Goal: Task Accomplishment & Management: Use online tool/utility

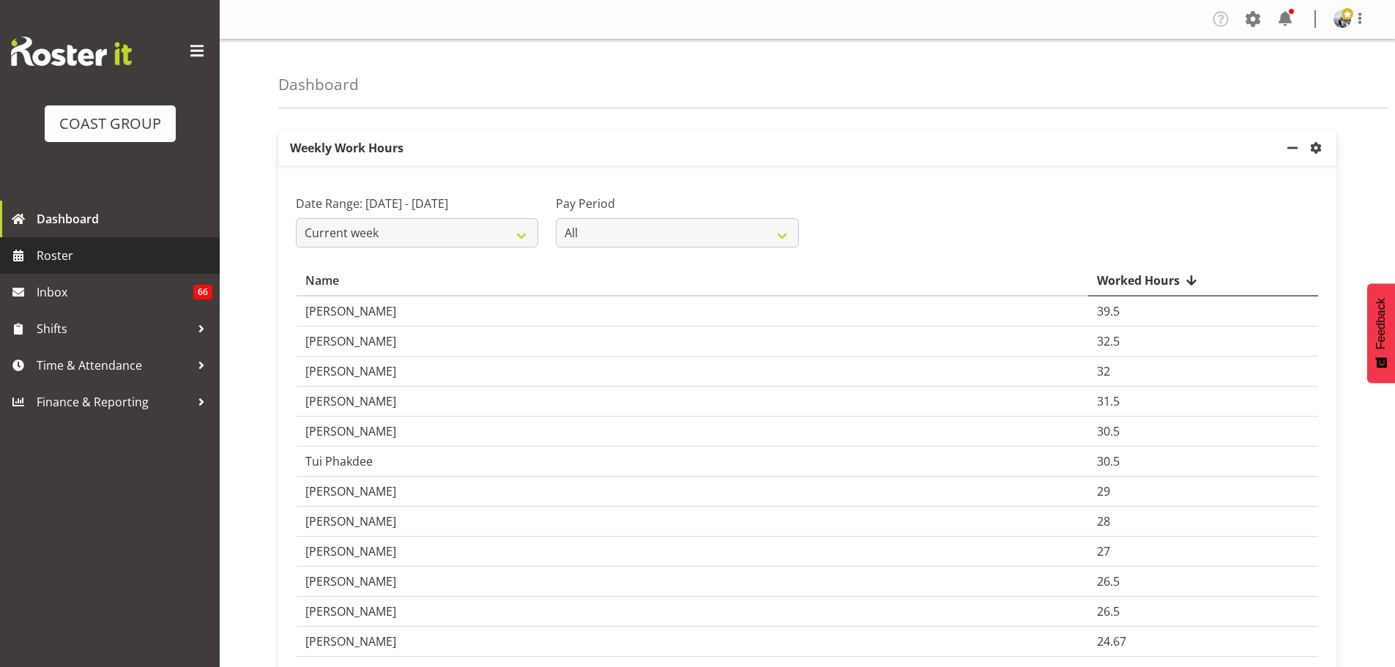
click at [76, 263] on span "Roster" at bounding box center [125, 256] width 176 height 22
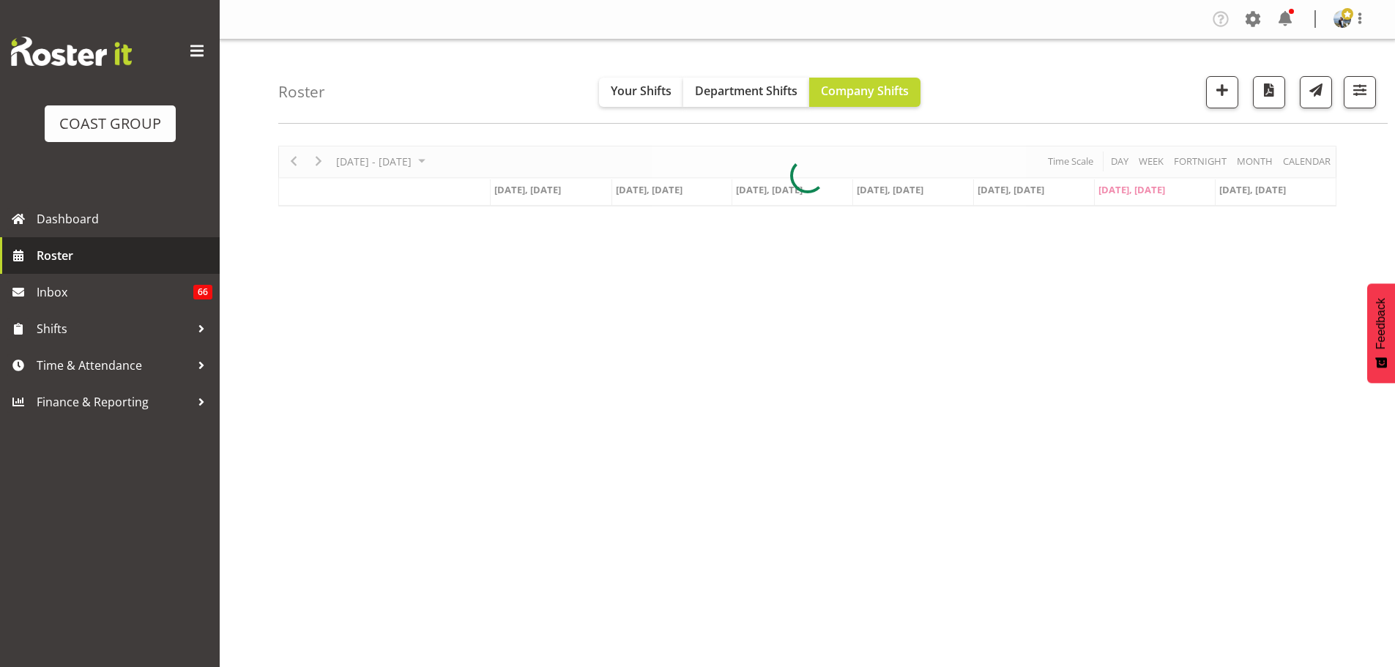
click at [54, 260] on span "Roster" at bounding box center [125, 256] width 176 height 22
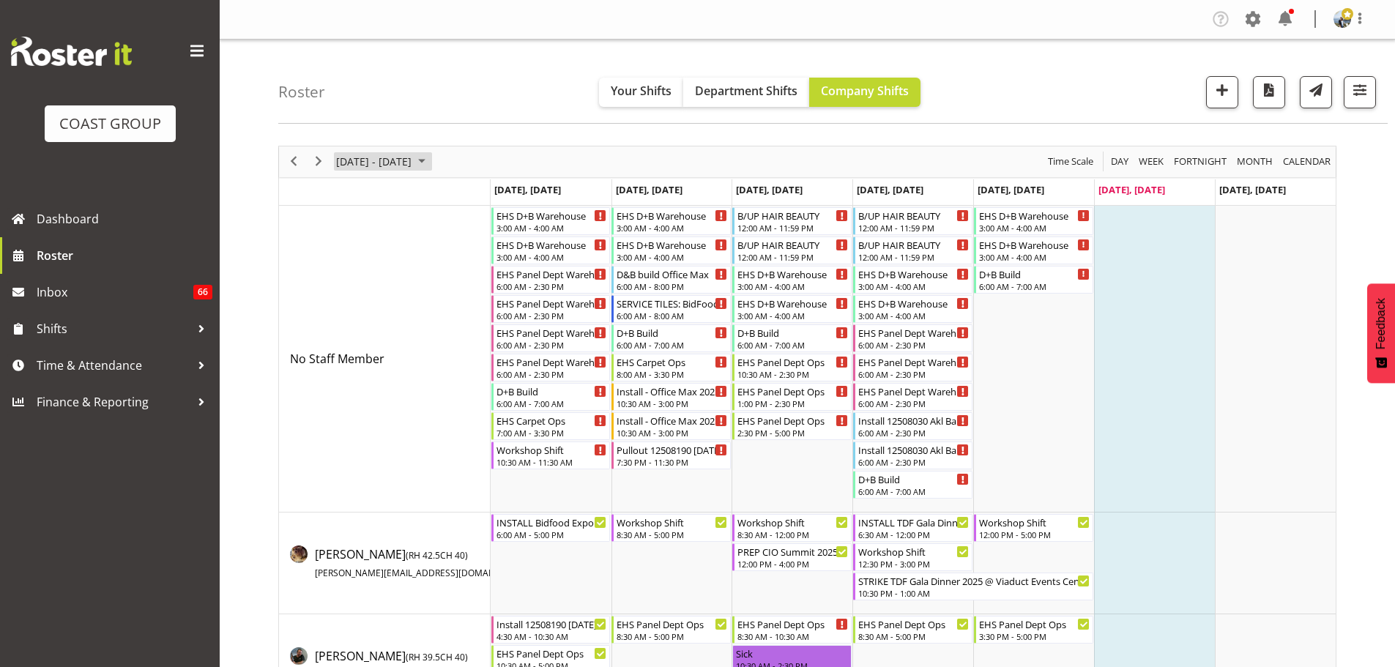
click at [382, 159] on span "[DATE] - [DATE]" at bounding box center [374, 161] width 78 height 18
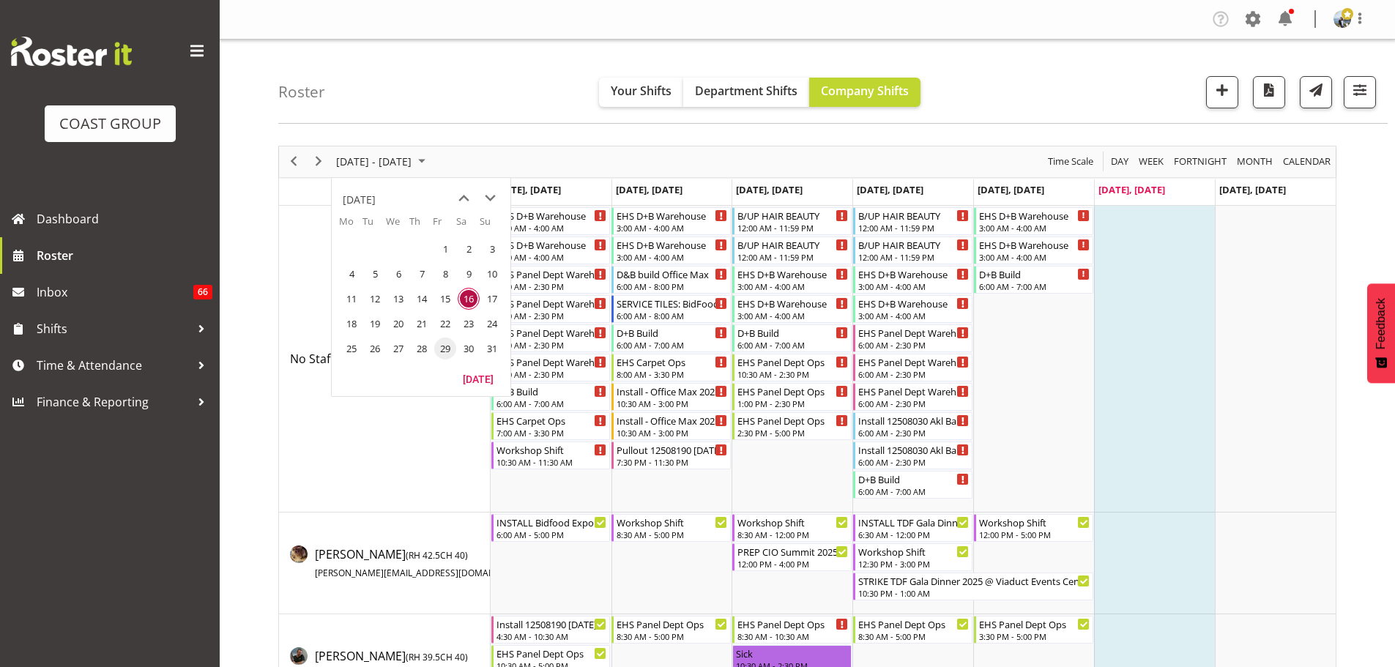
click at [447, 350] on span "29" at bounding box center [445, 348] width 22 height 22
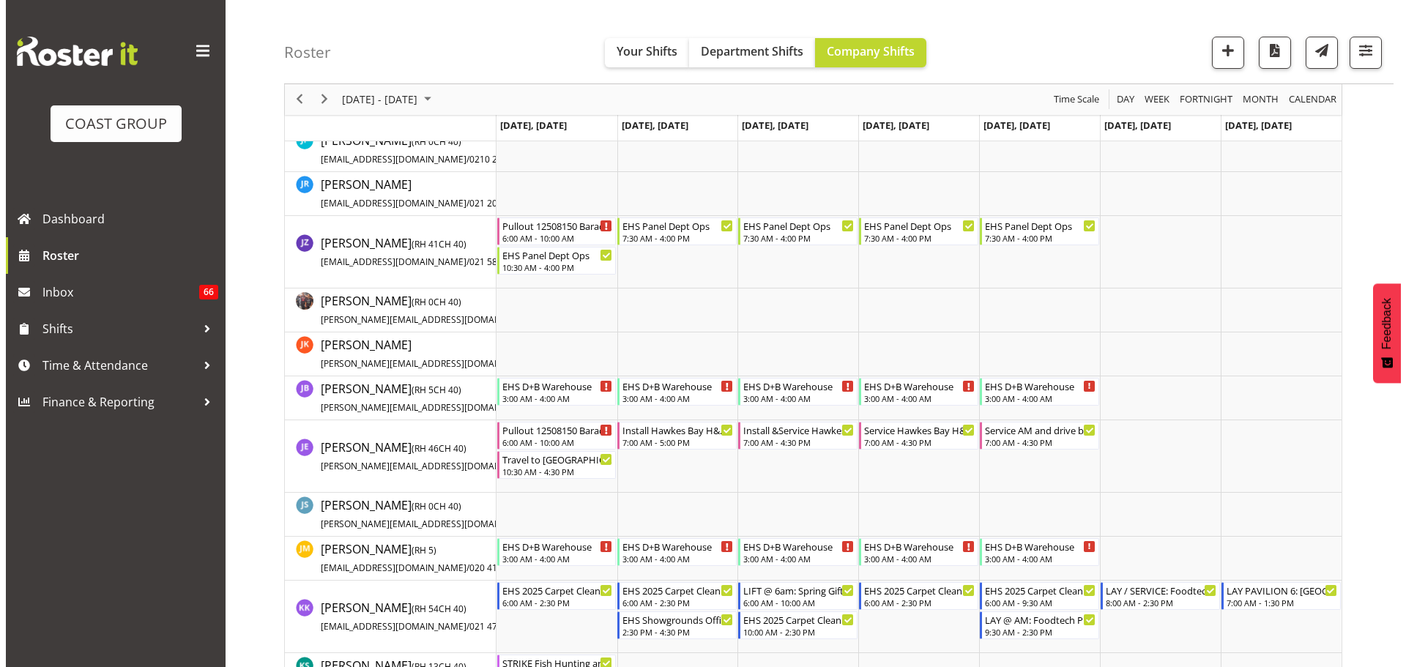
scroll to position [3221, 0]
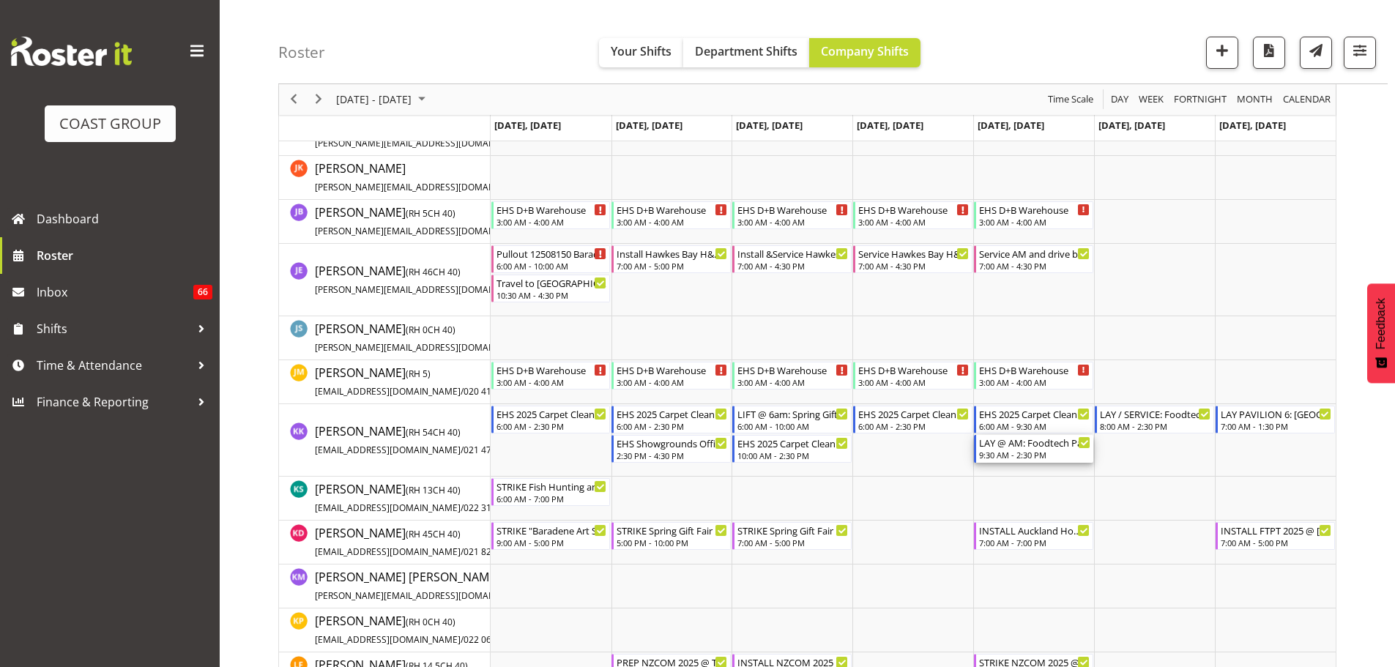
click at [1050, 450] on div "9:30 AM - 2:30 PM" at bounding box center [1034, 455] width 111 height 12
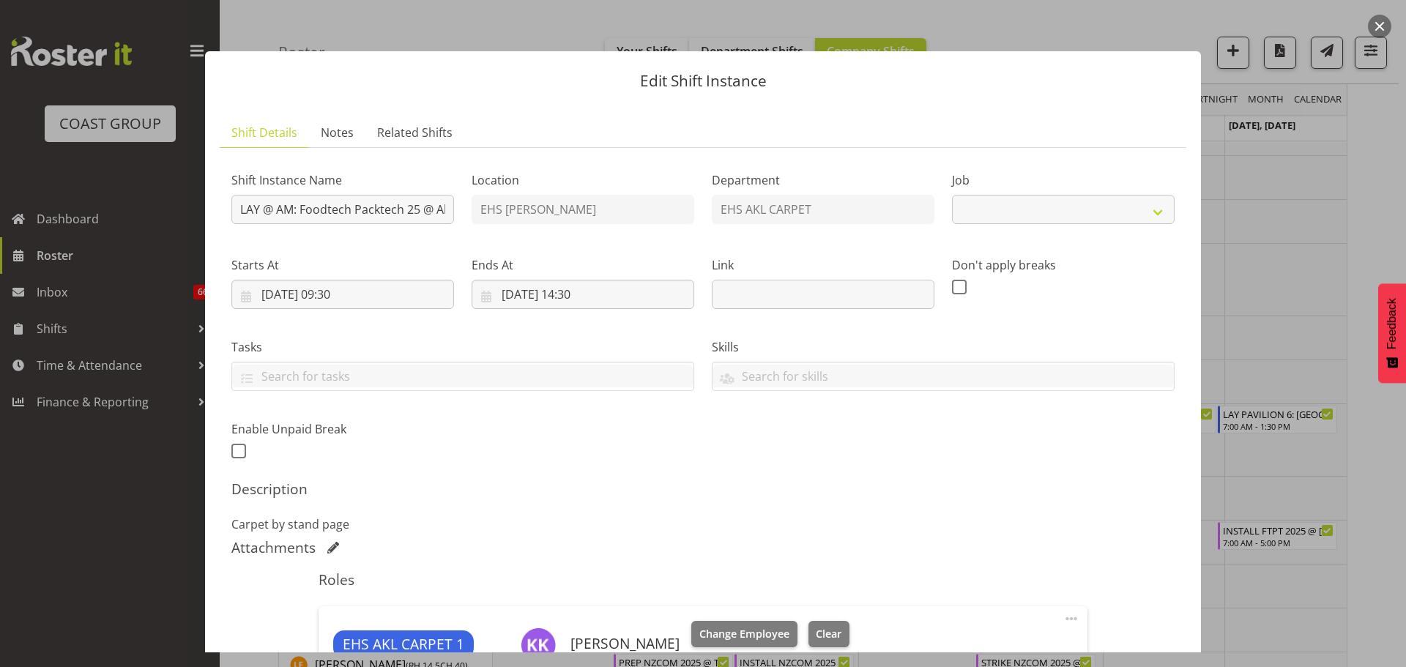
select select "9630"
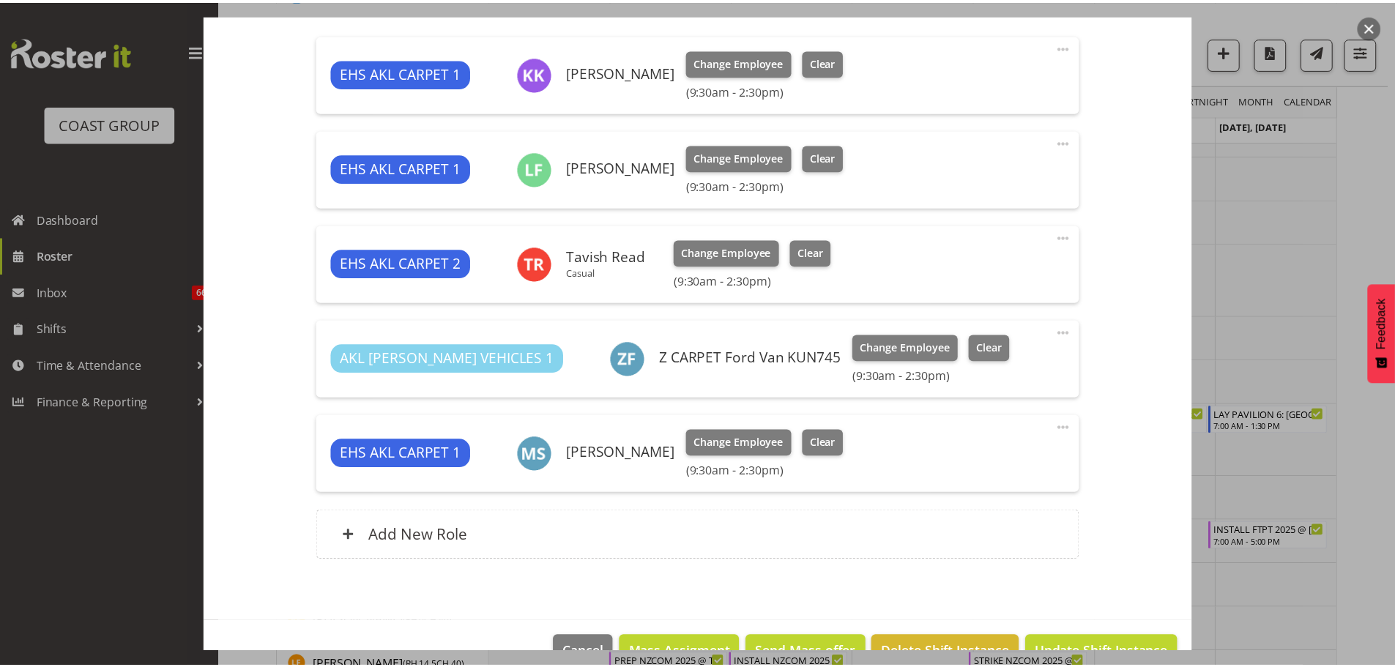
scroll to position [610, 0]
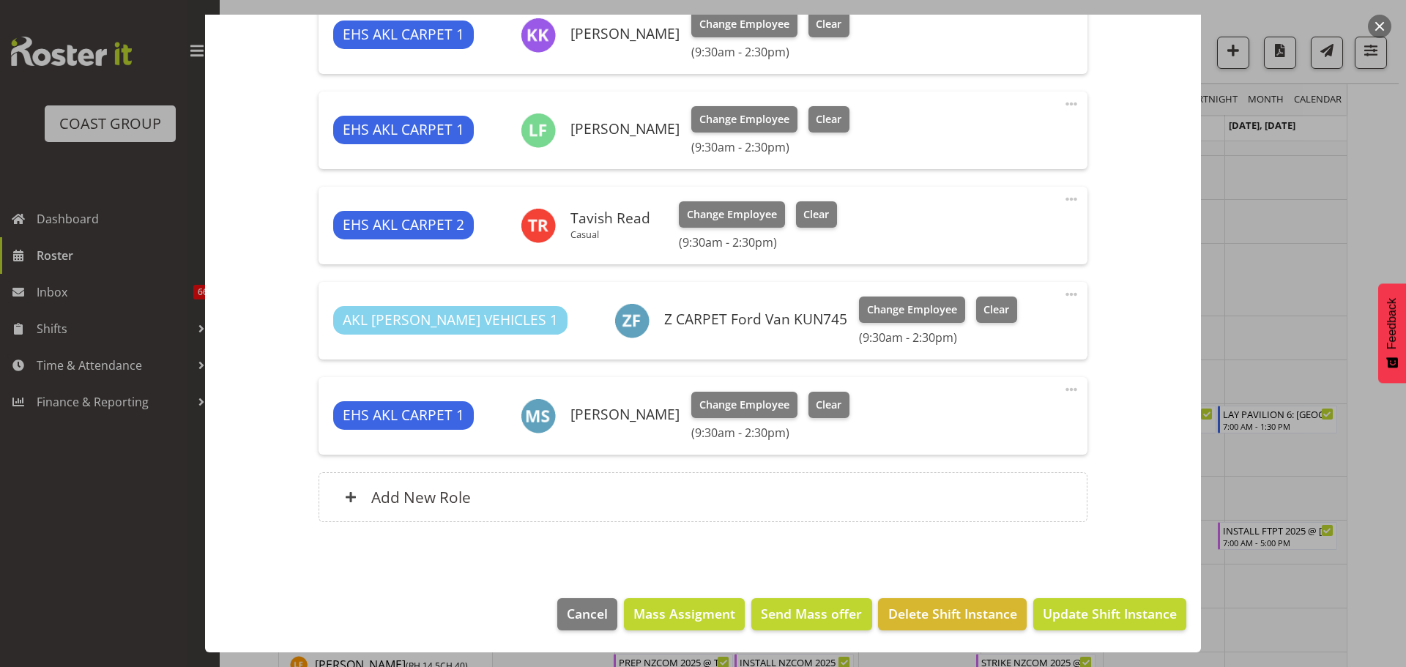
click at [1313, 586] on div at bounding box center [703, 333] width 1406 height 667
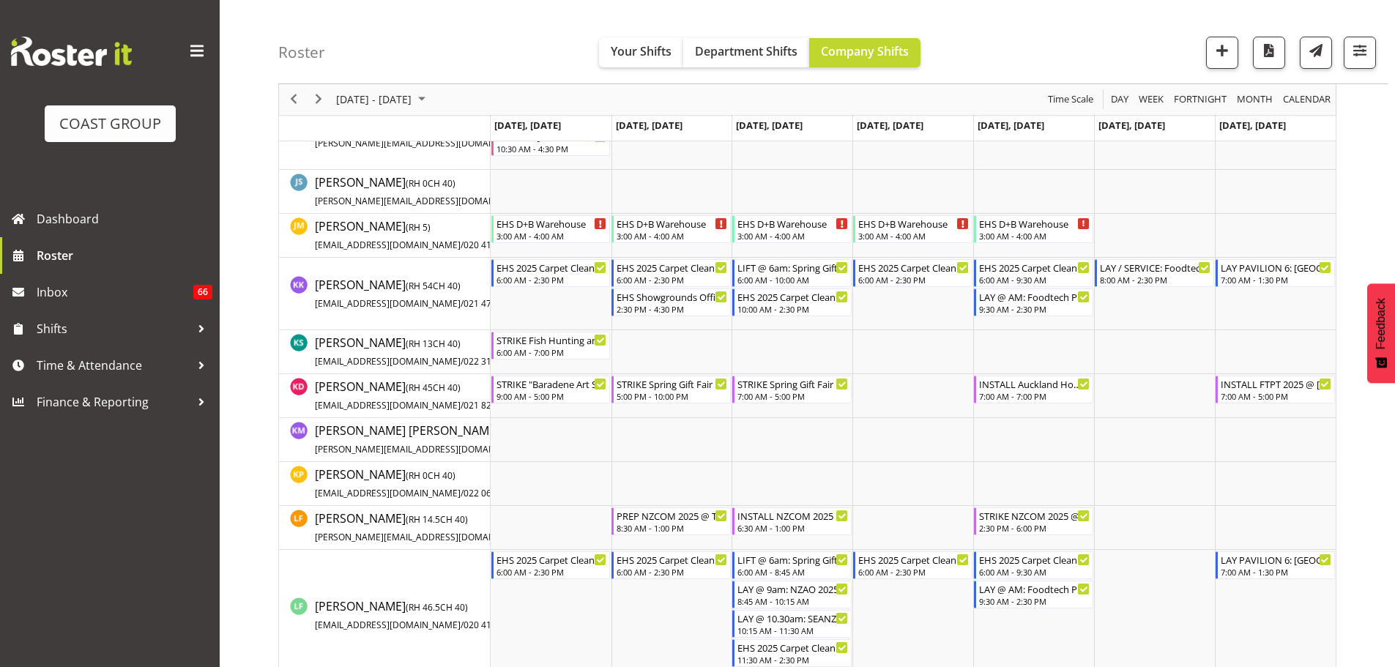
scroll to position [3441, 0]
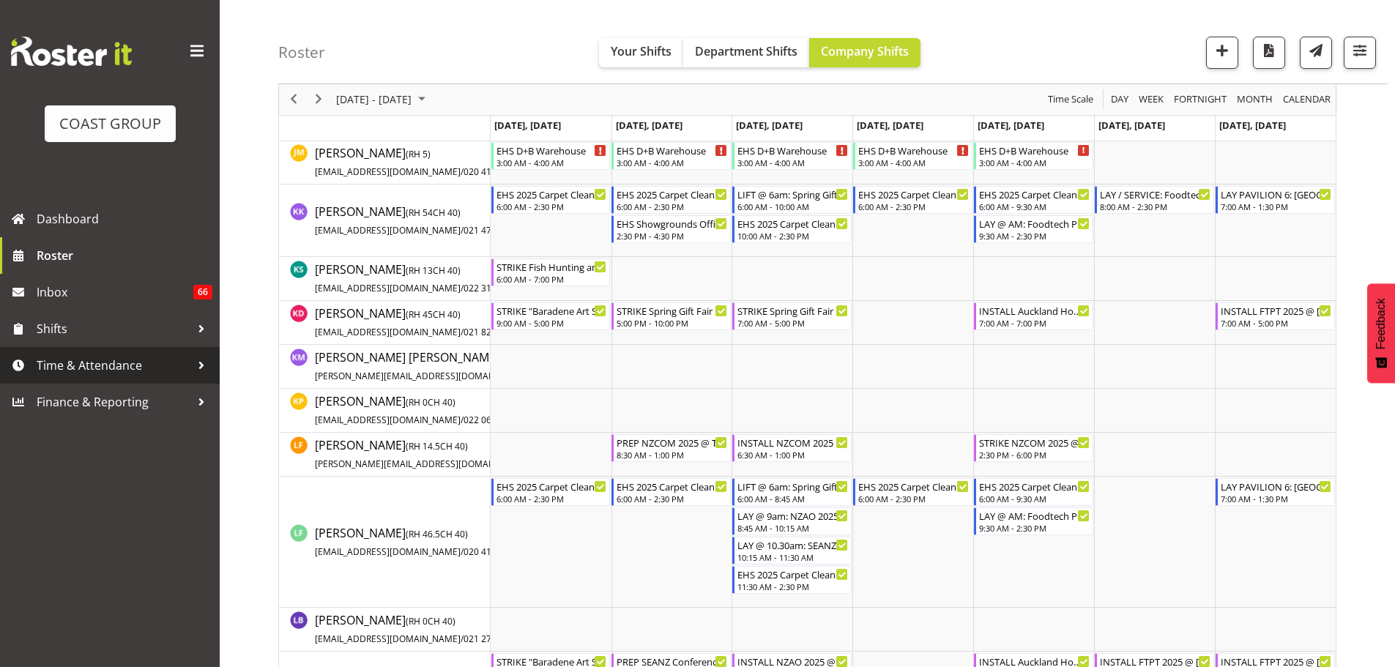
click at [82, 373] on span "Time & Attendance" at bounding box center [114, 365] width 154 height 22
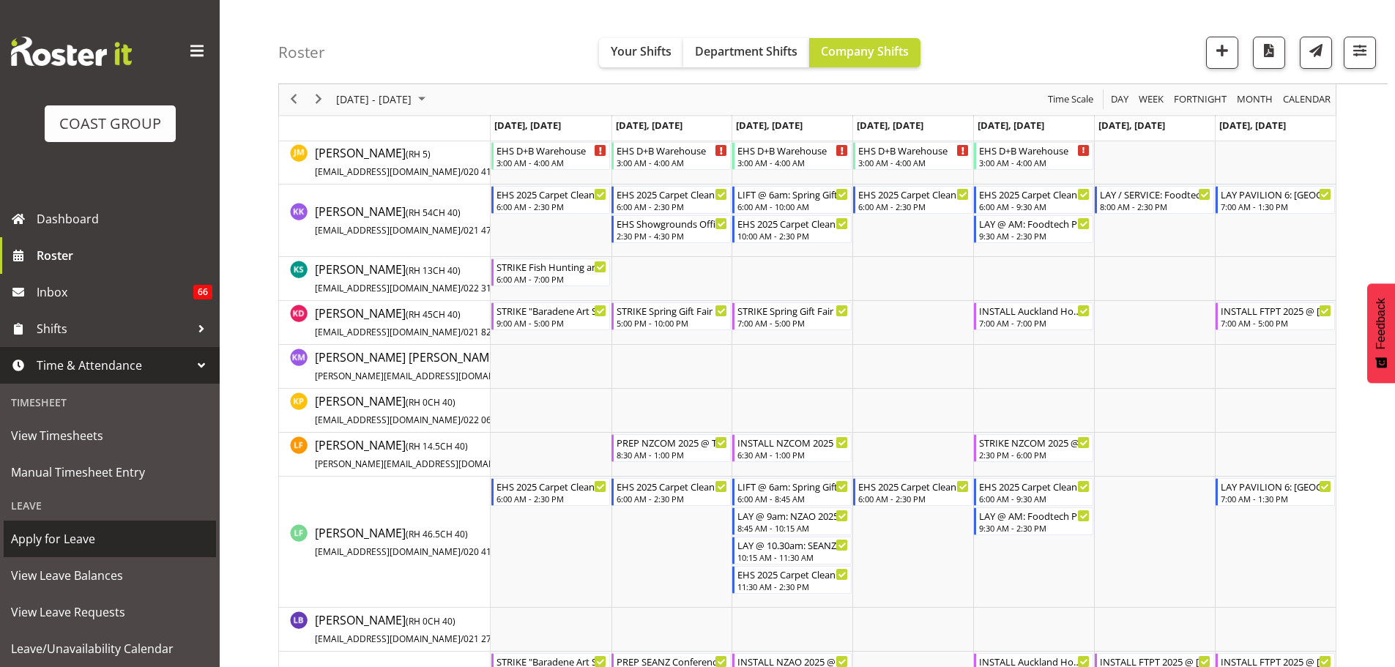
click at [66, 535] on span "Apply for Leave" at bounding box center [110, 539] width 198 height 22
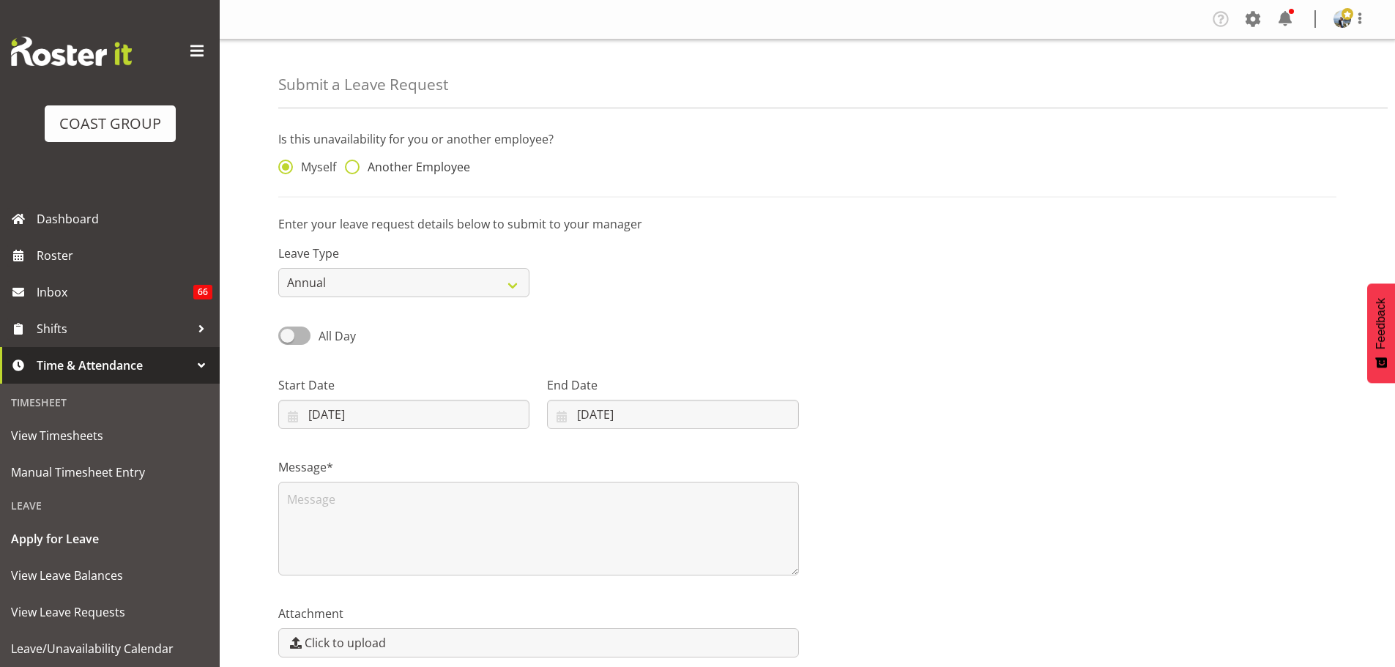
click at [408, 168] on span "Another Employee" at bounding box center [414, 167] width 111 height 15
click at [354, 168] on input "Another Employee" at bounding box center [350, 168] width 10 height 10
radio input "true"
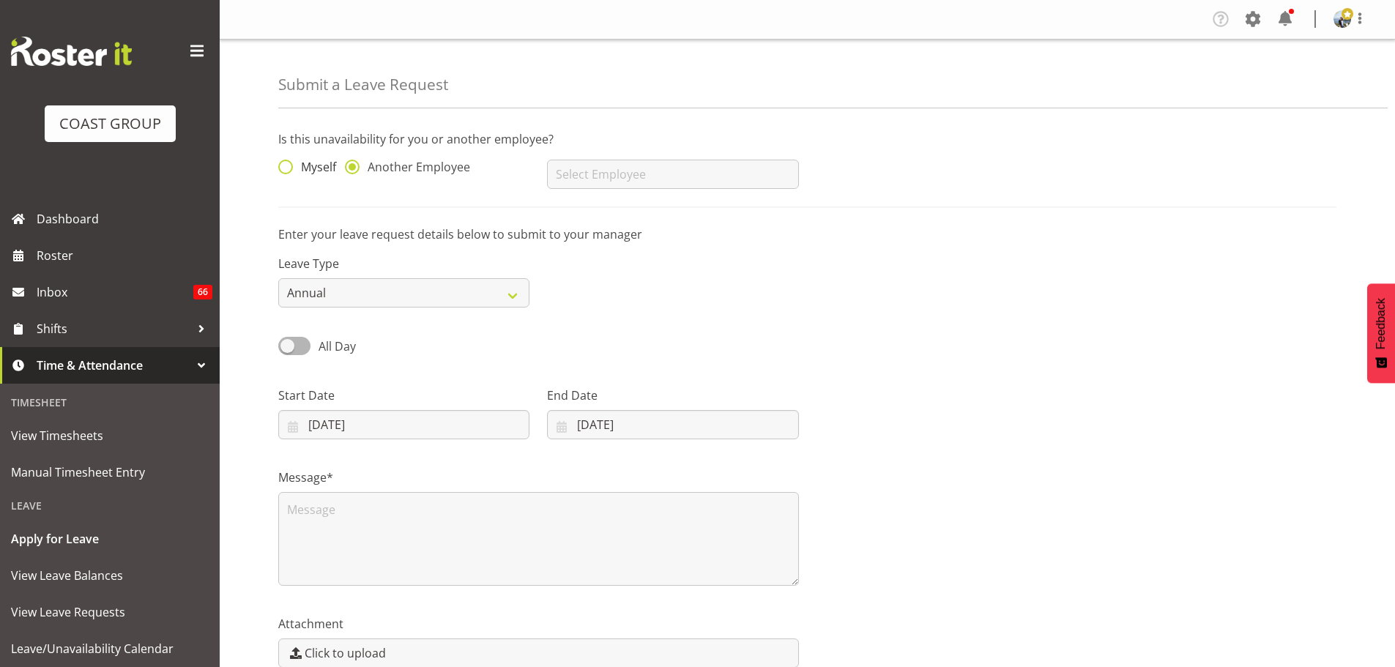
click at [316, 168] on span "Myself" at bounding box center [314, 167] width 43 height 15
click at [288, 168] on input "Myself" at bounding box center [283, 168] width 10 height 10
radio input "true"
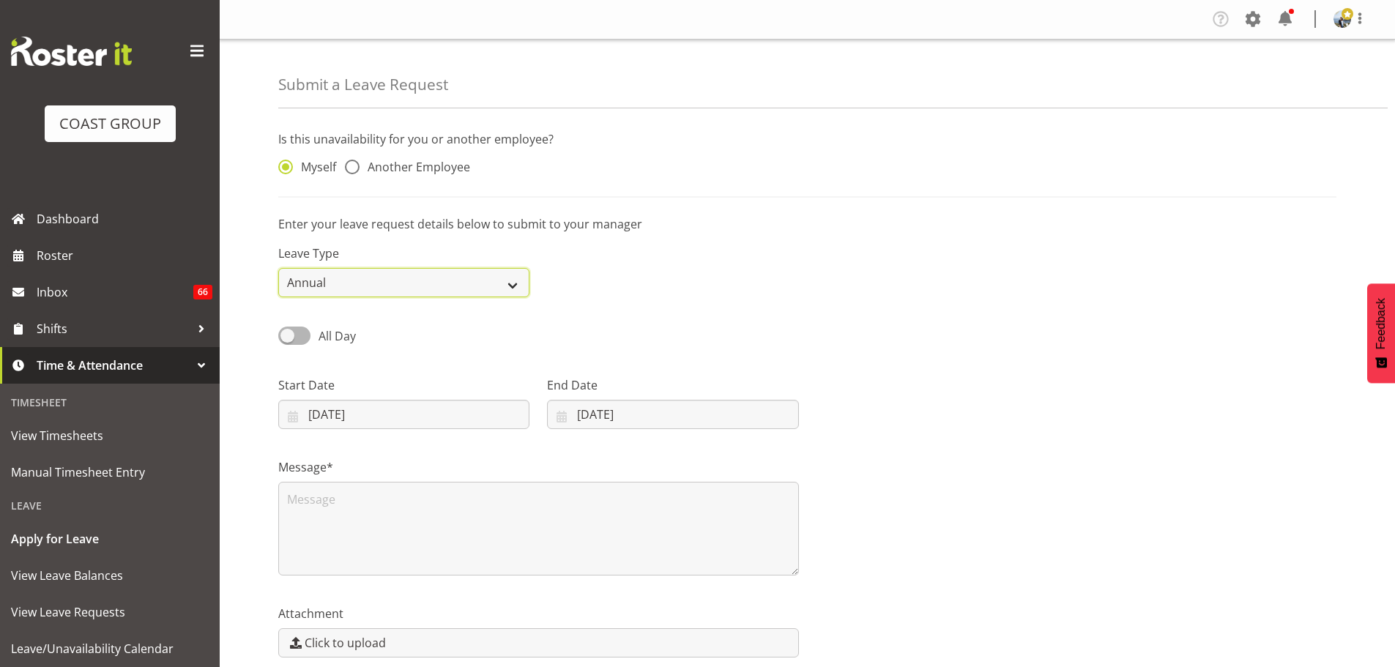
click at [378, 285] on select "Annual Sick Leave Without Pay Bereavement Domestic Violence Parental Jury Servi…" at bounding box center [403, 282] width 251 height 29
select select "Sick"
click at [278, 268] on select "Annual Sick Leave Without Pay Bereavement Domestic Violence Parental Jury Servi…" at bounding box center [403, 282] width 251 height 29
click at [399, 399] on div "Start Date 16/08/2025 January February March April May June July August Septemb…" at bounding box center [403, 402] width 251 height 53
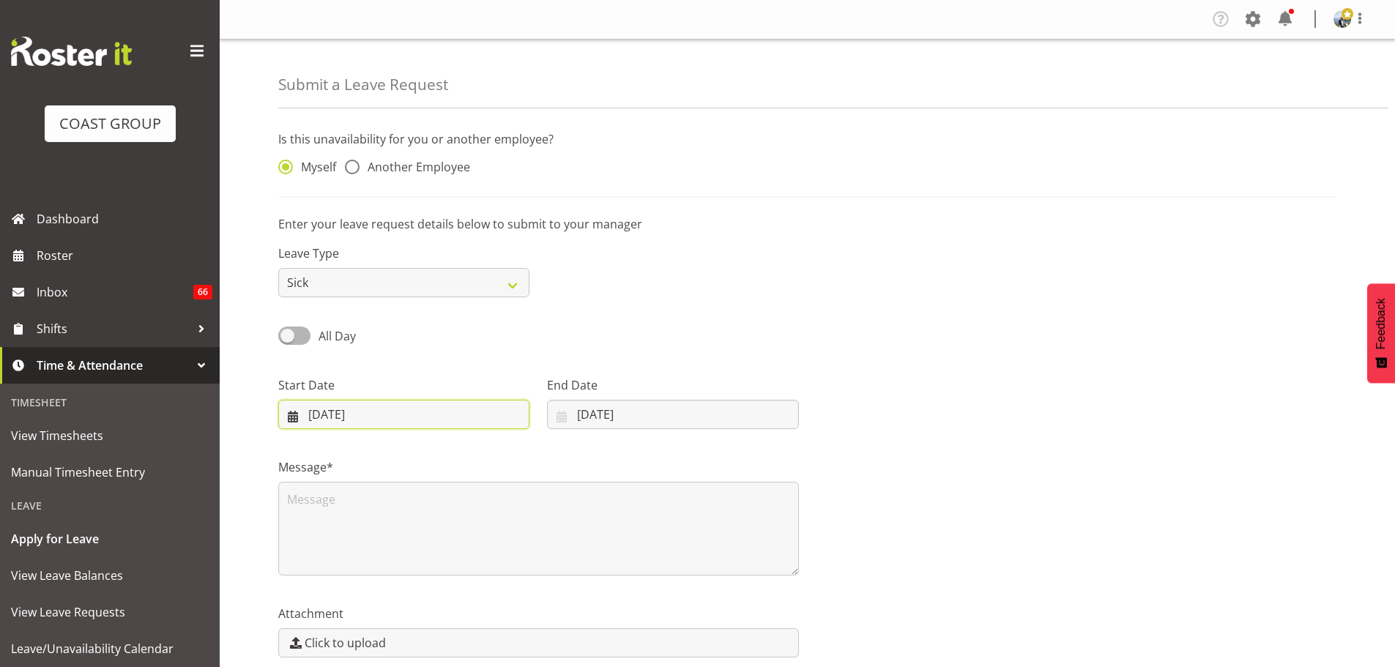
click at [399, 413] on input "[DATE]" at bounding box center [403, 414] width 251 height 29
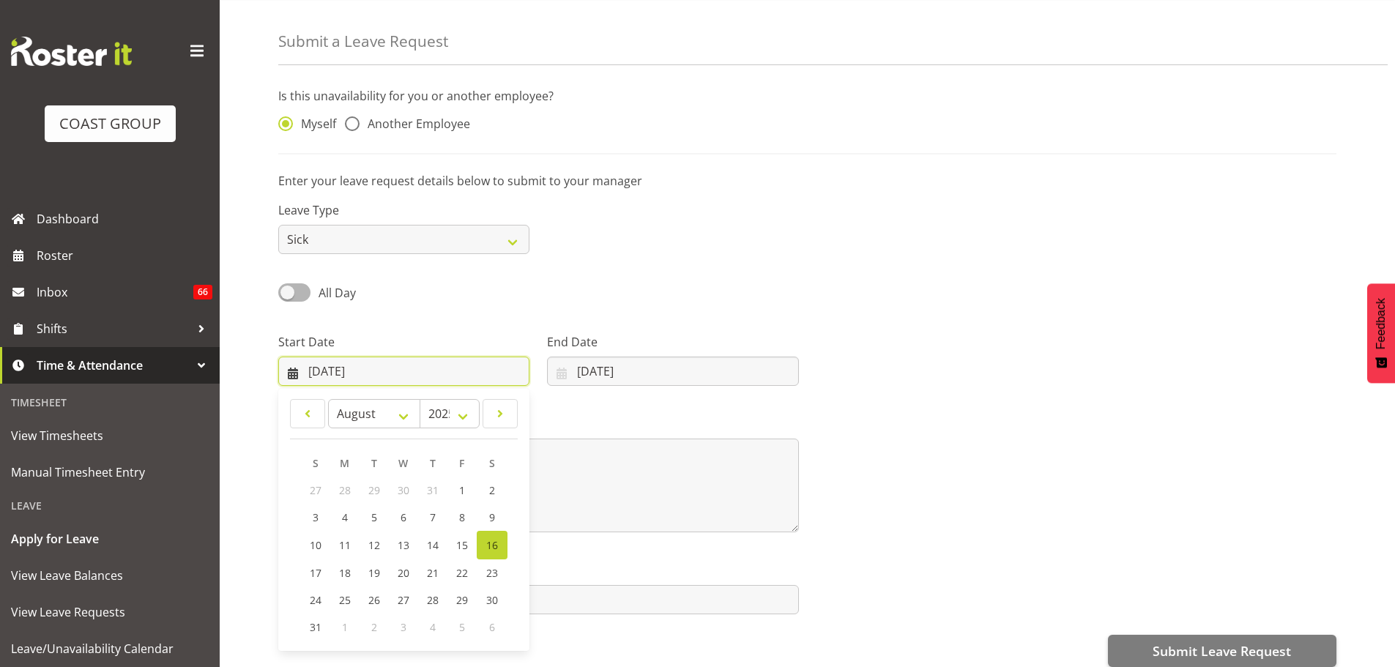
scroll to position [65, 0]
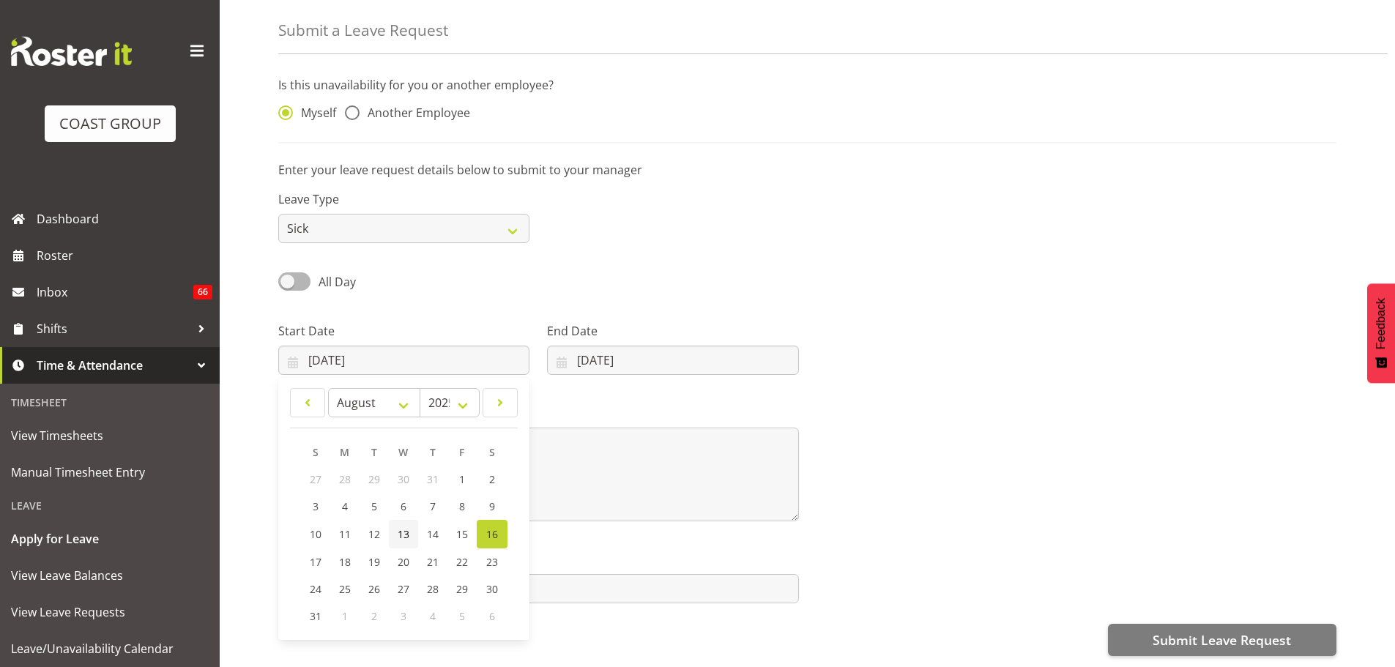
click at [402, 520] on link "13" at bounding box center [403, 534] width 29 height 29
type input "13/08/2025"
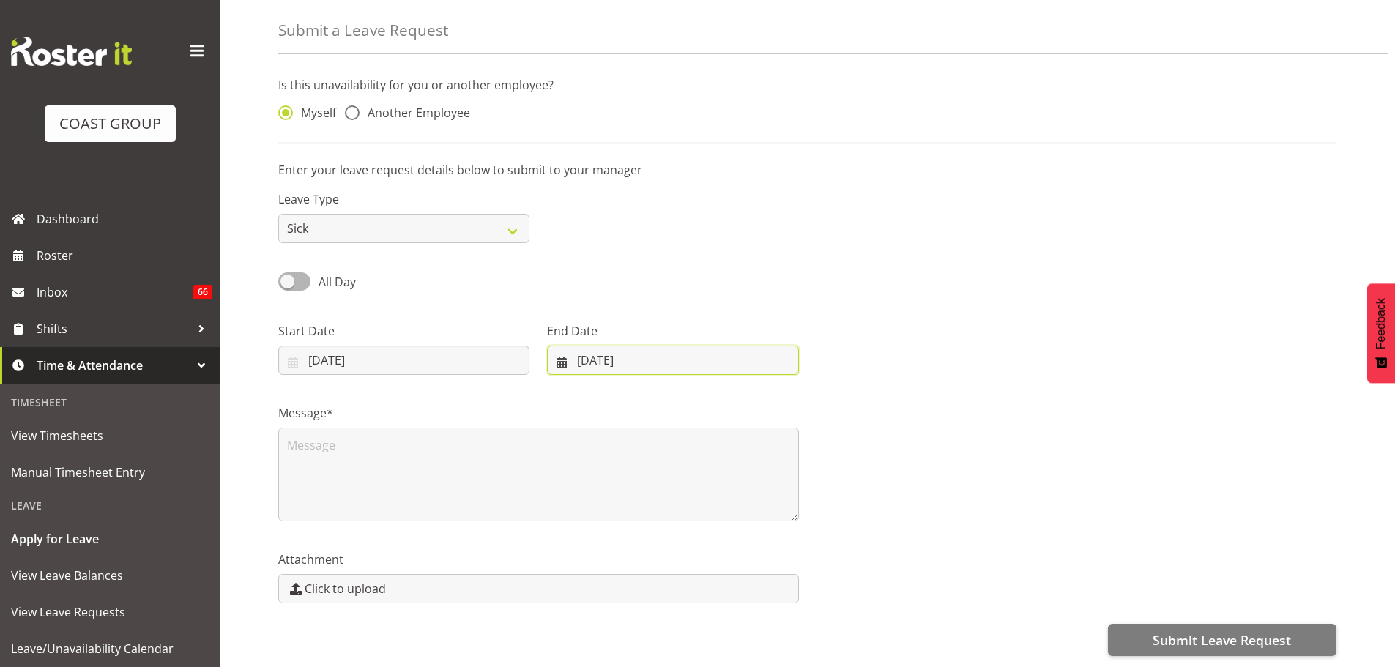
click at [622, 353] on input "[DATE]" at bounding box center [672, 360] width 251 height 29
click at [703, 521] on link "14" at bounding box center [692, 534] width 29 height 29
type input "14/08/2025"
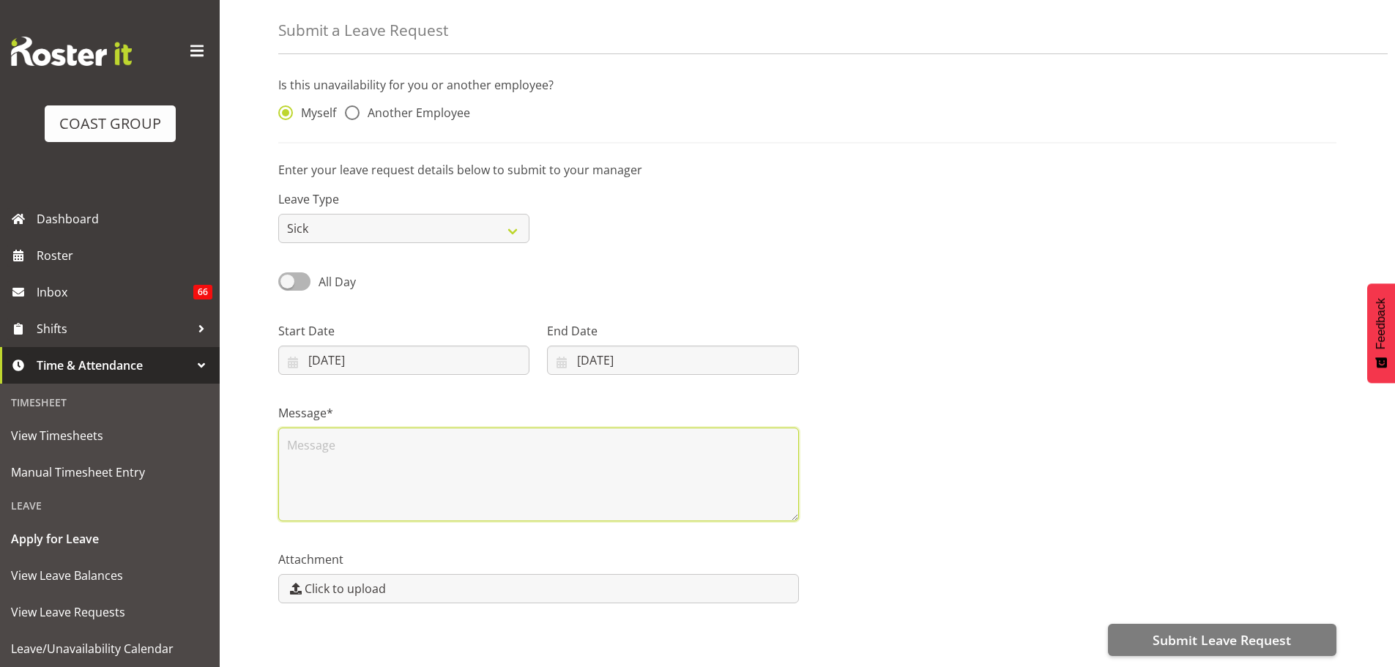
click at [485, 481] on textarea at bounding box center [538, 475] width 520 height 94
type textarea "sick"
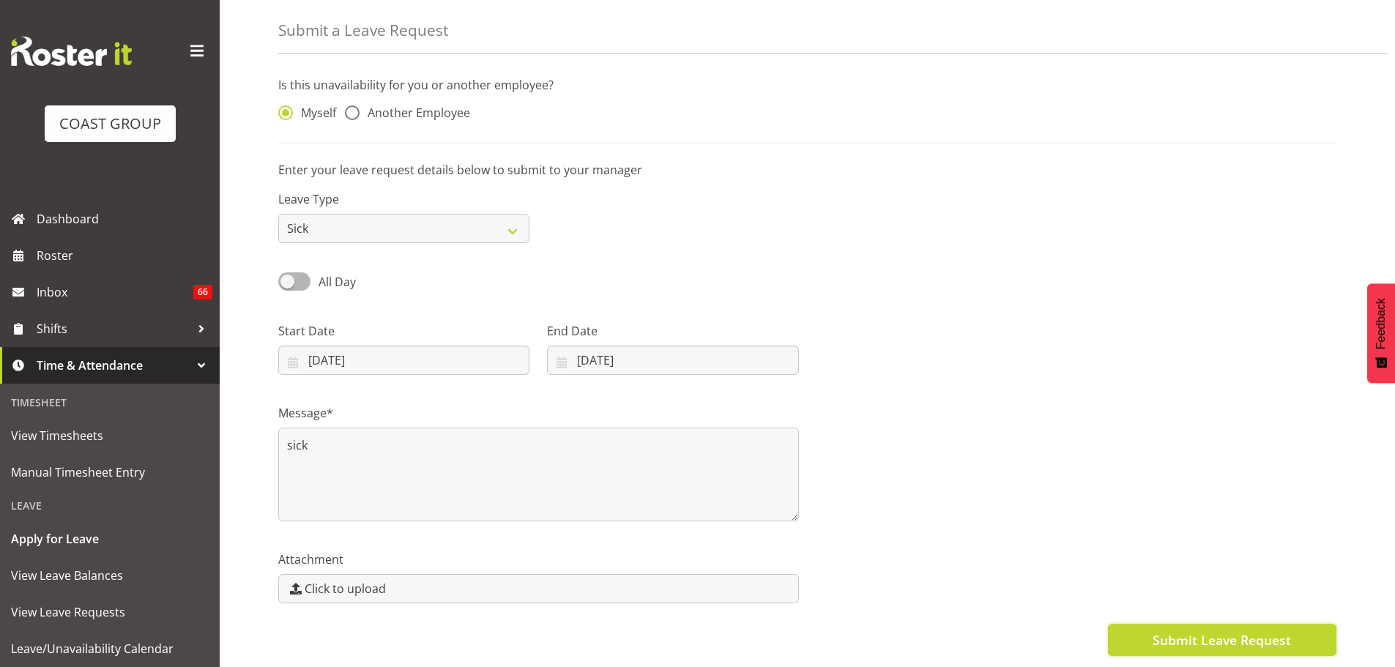
click at [1249, 630] on span "Submit Leave Request" at bounding box center [1221, 639] width 138 height 19
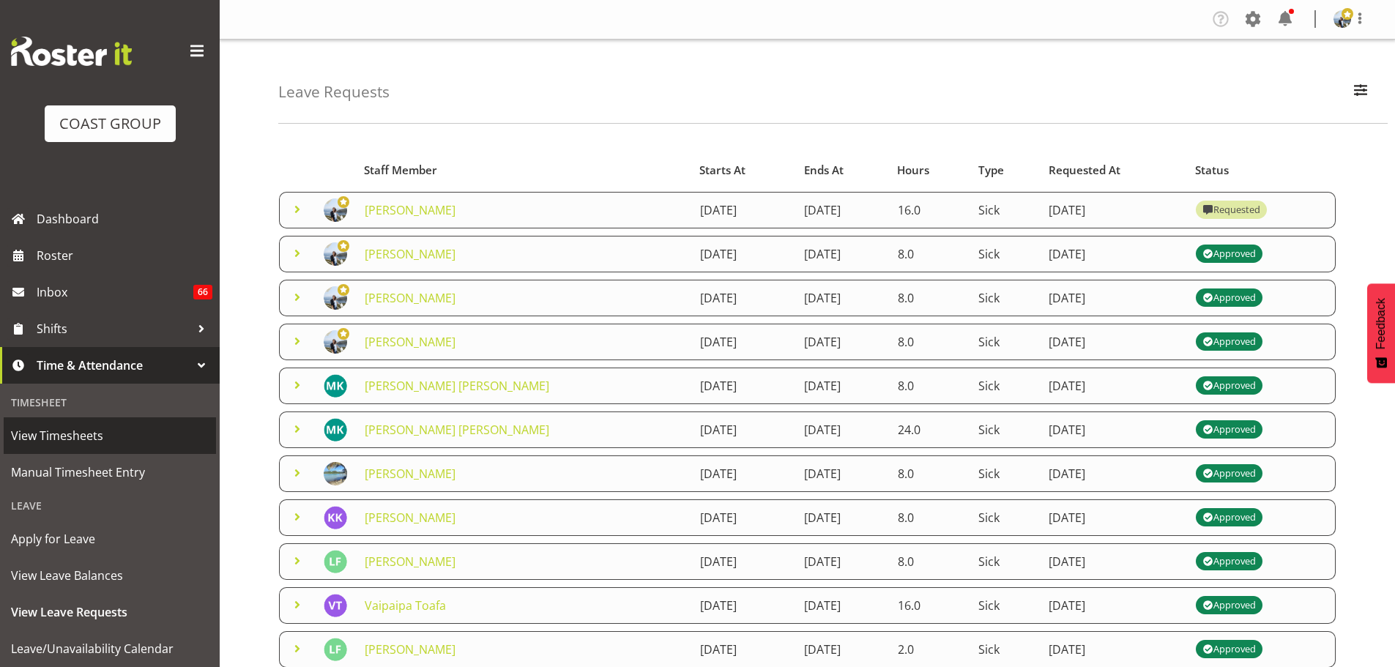
click at [76, 437] on span "View Timesheets" at bounding box center [110, 436] width 198 height 22
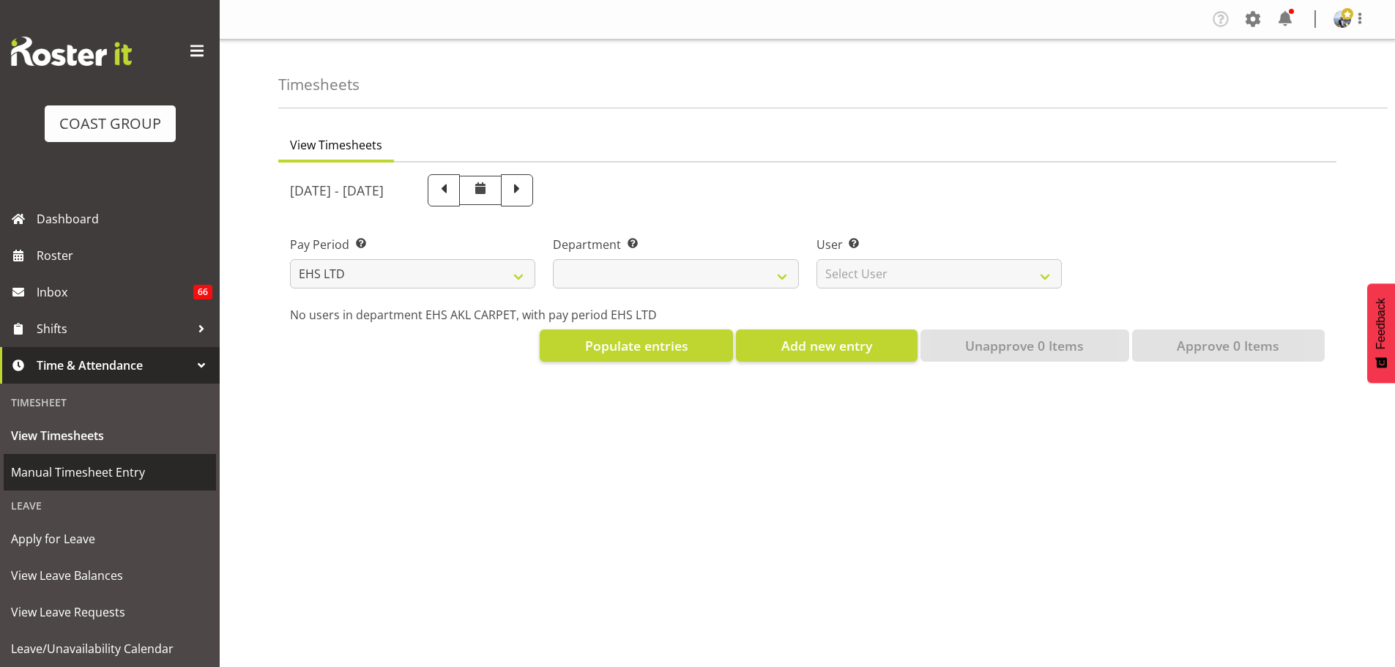
select select "7"
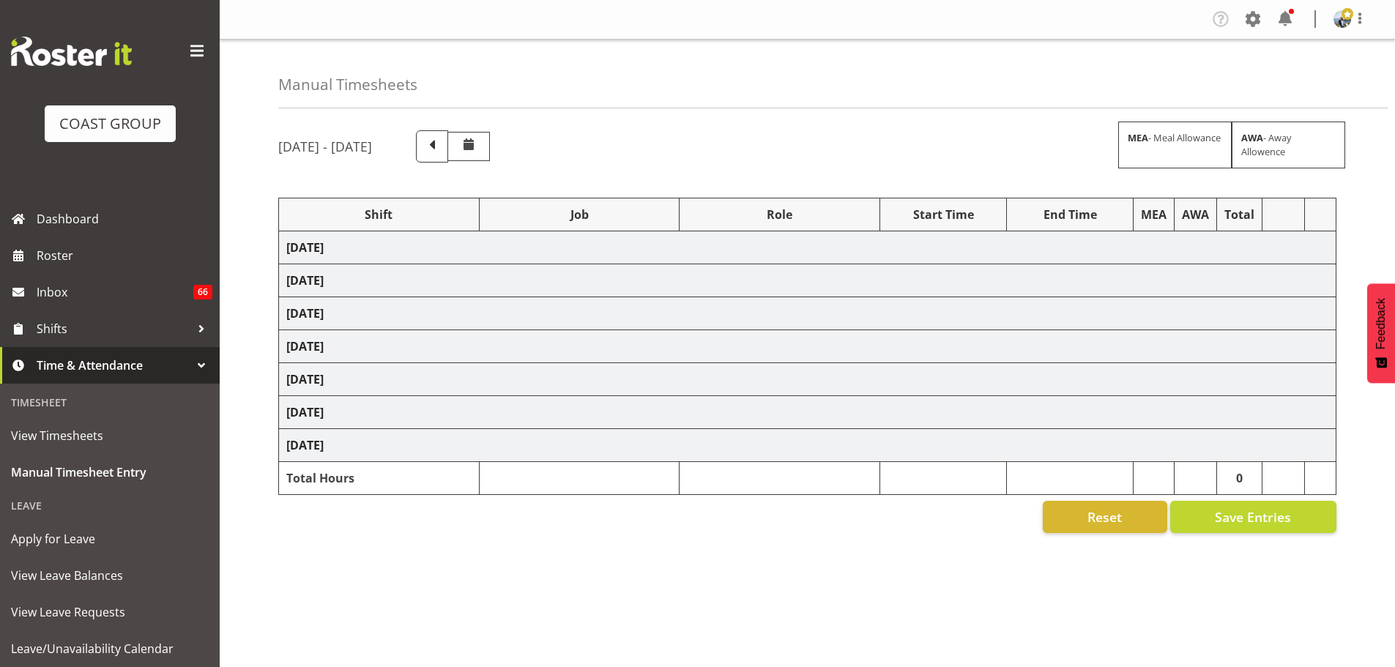
select select "70657"
select select "69"
select select "198"
select select "70657"
select select "69"
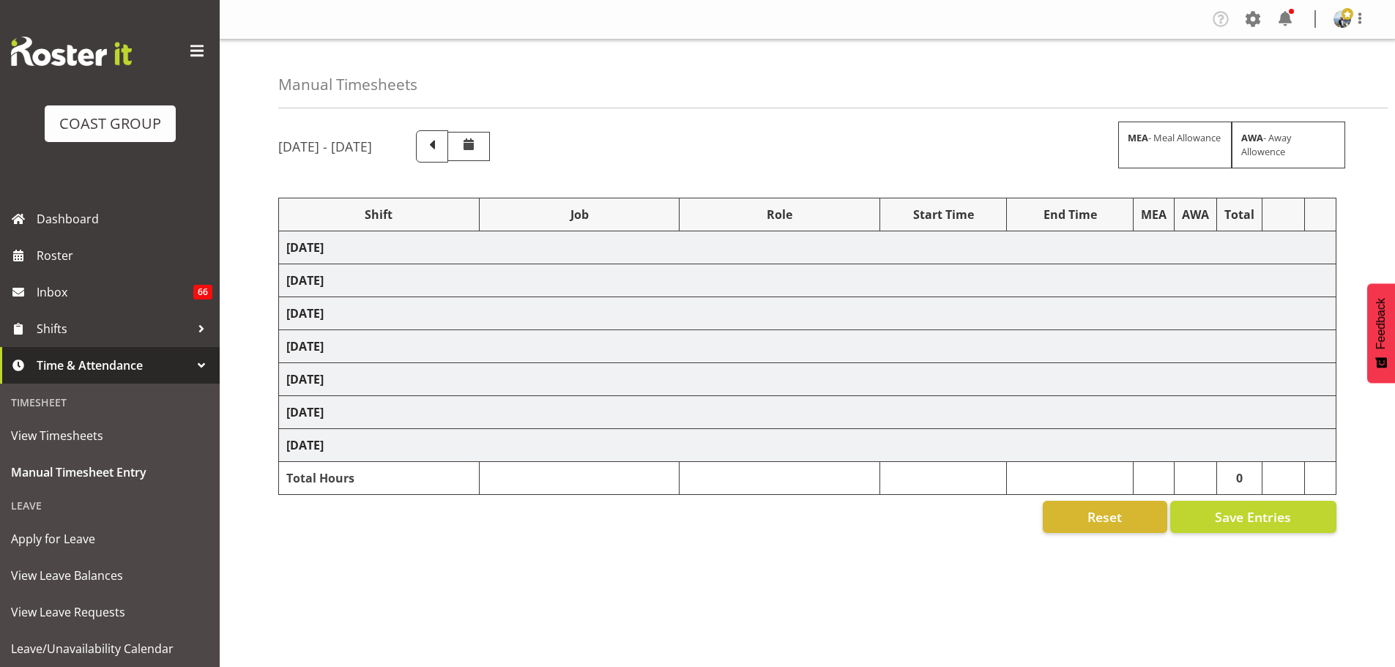
select select "198"
select select "78619"
select select "9808"
select select "190"
select select "70657"
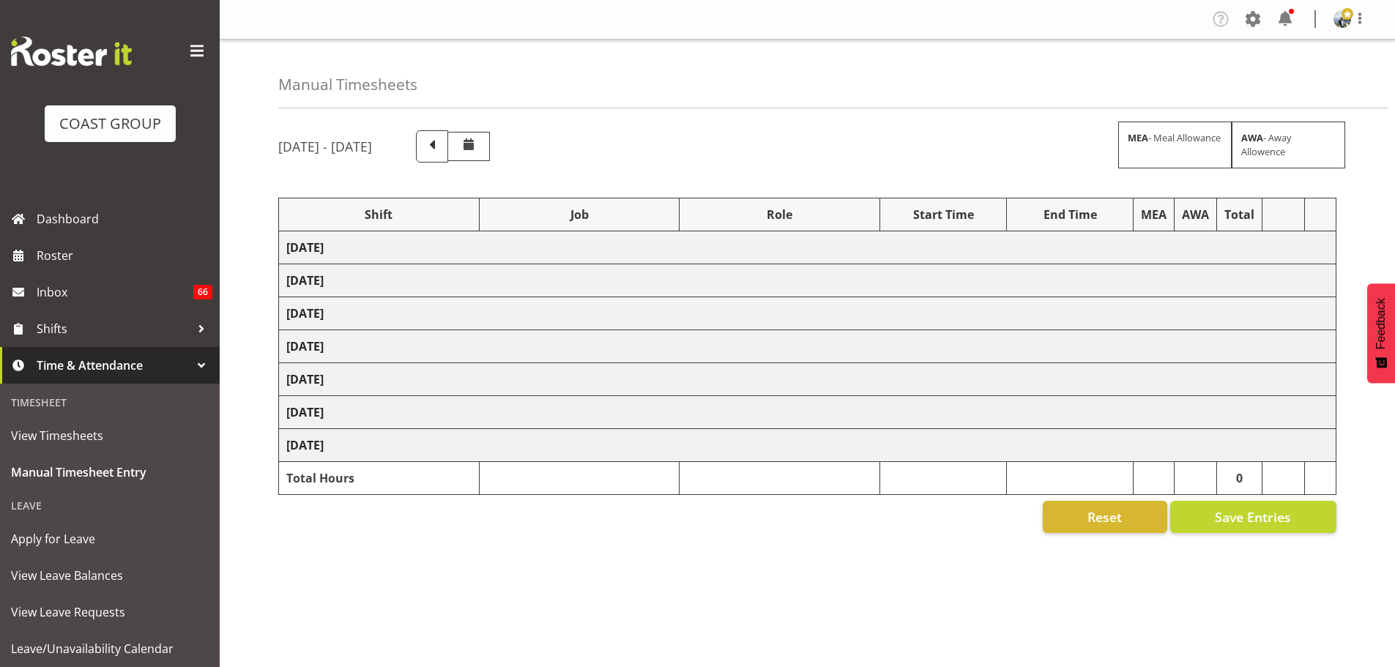
select select "69"
select select "198"
select select "77868"
select select "9032"
select select "190"
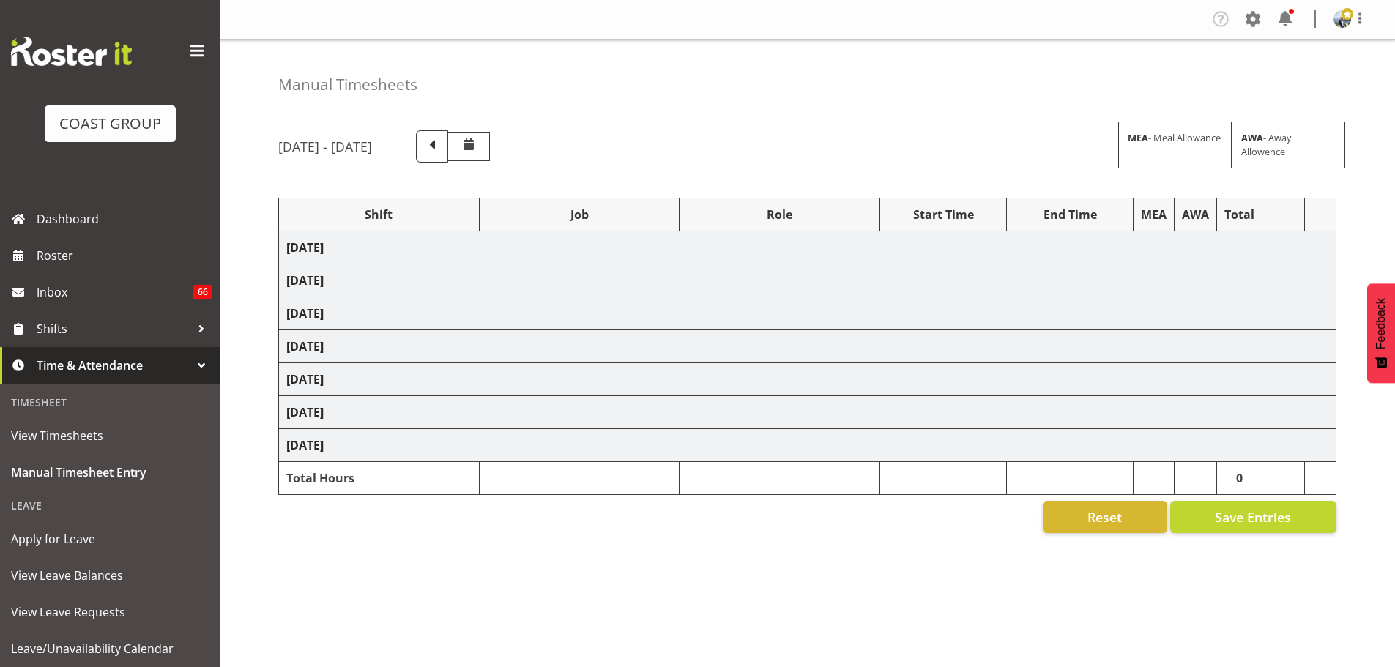
select select "70657"
select select "69"
select select "198"
select select "70657"
select select "69"
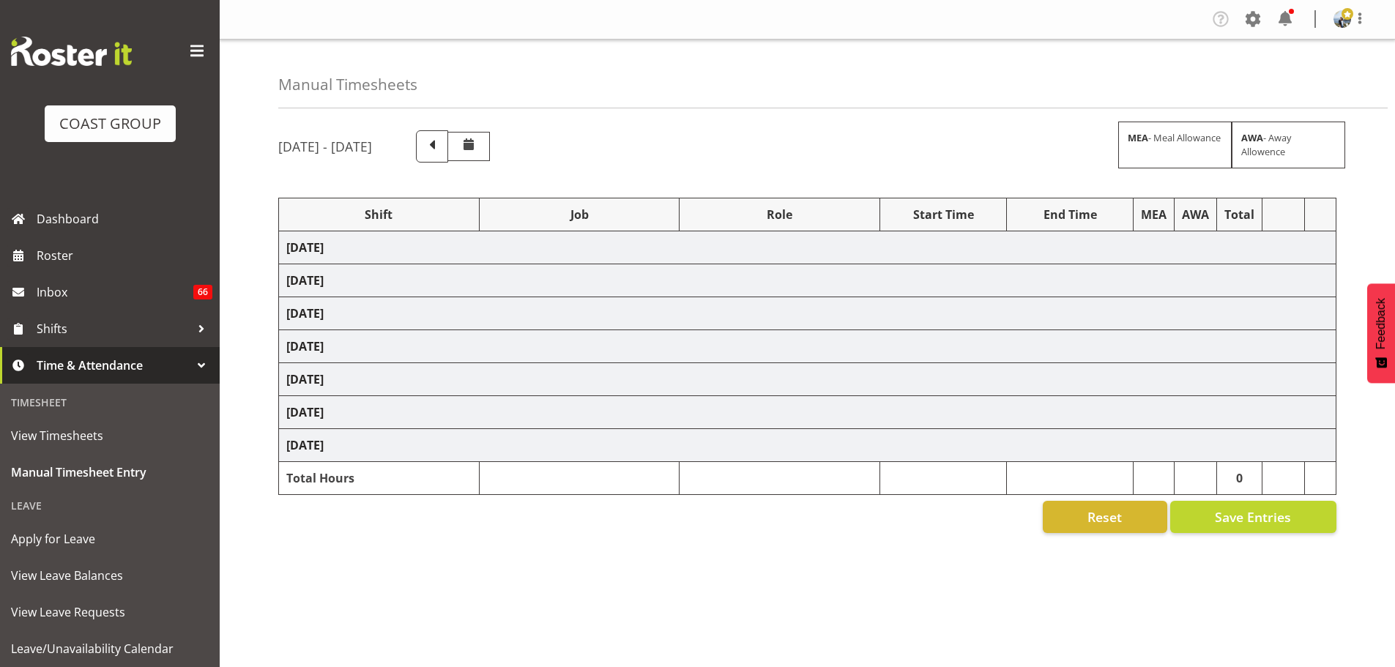
select select "198"
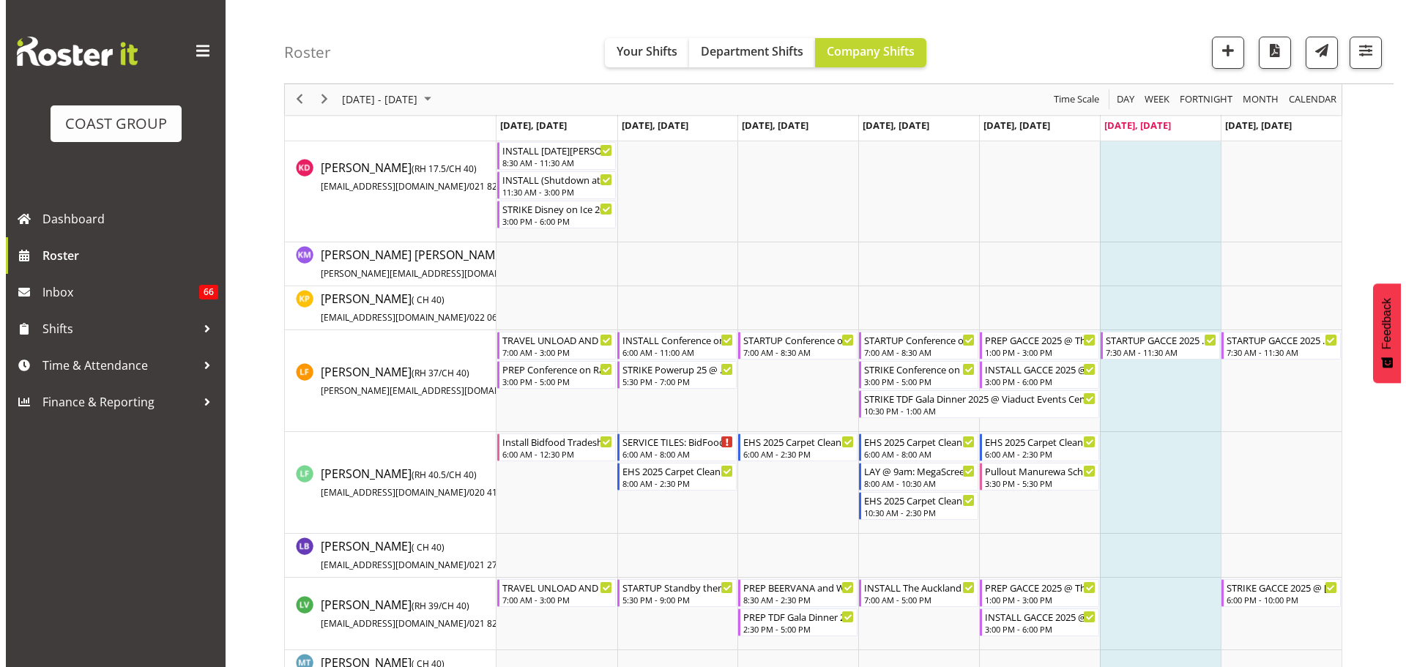
scroll to position [3441, 0]
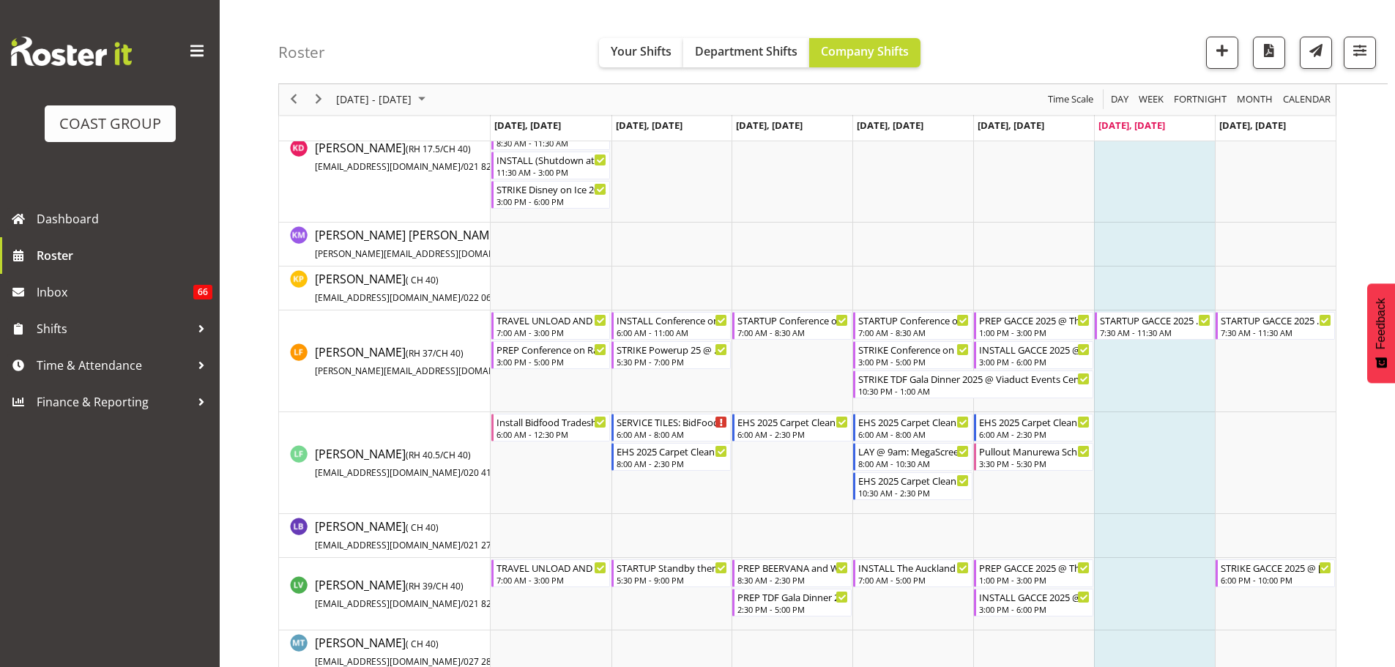
click at [1183, 474] on td "Timeline Week of August 16, 2025" at bounding box center [1154, 463] width 121 height 102
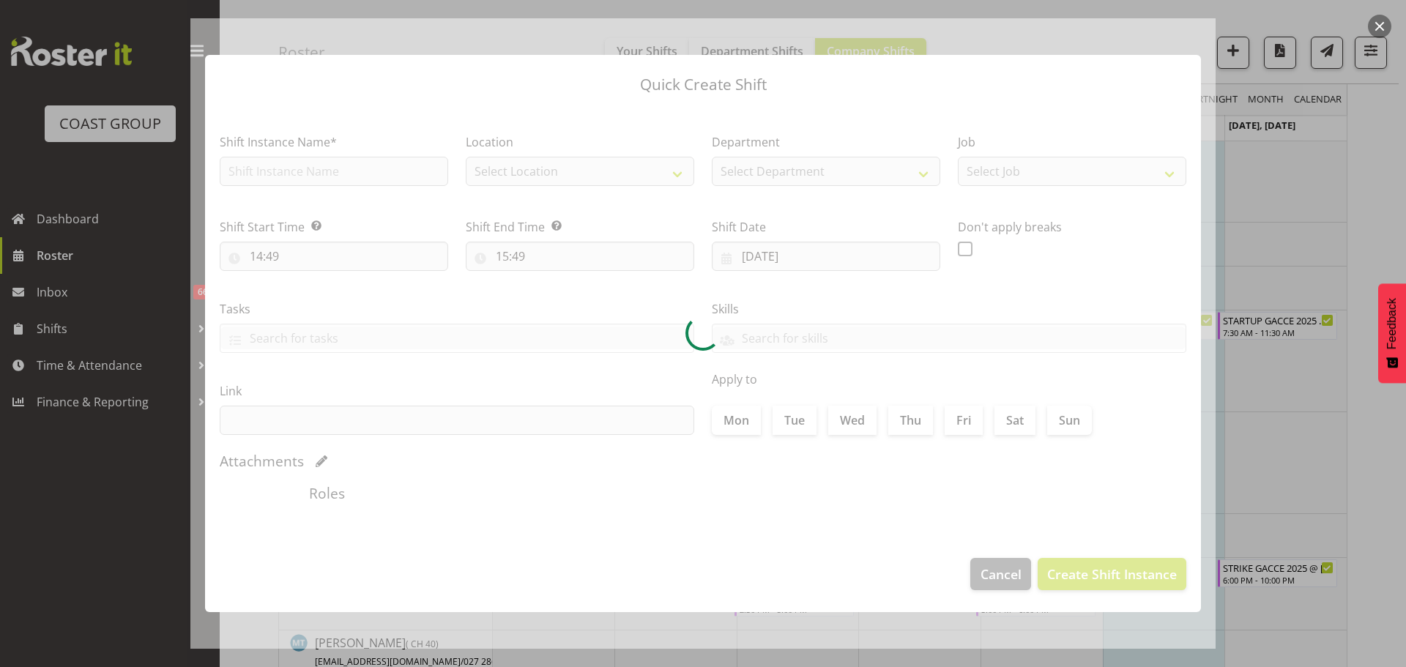
checkbox input "true"
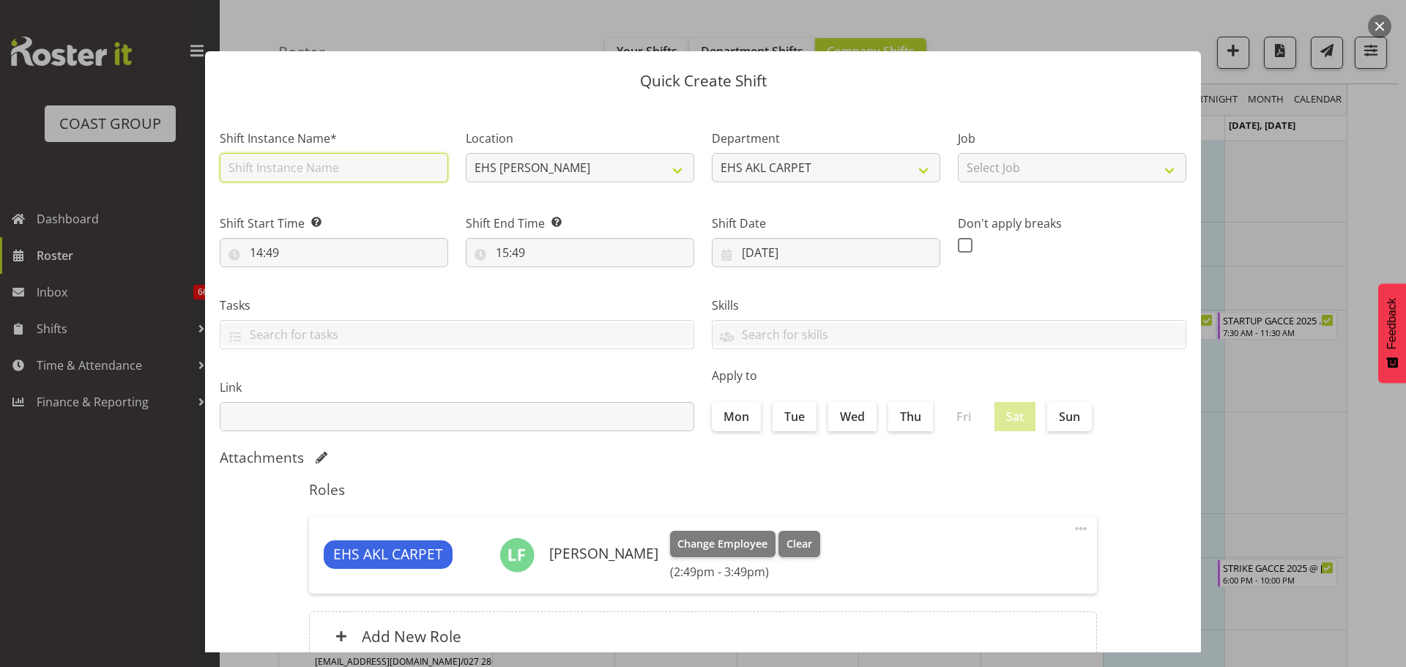
click at [361, 171] on input "text" at bounding box center [334, 167] width 228 height 29
type input "Water Blasting Tiles"
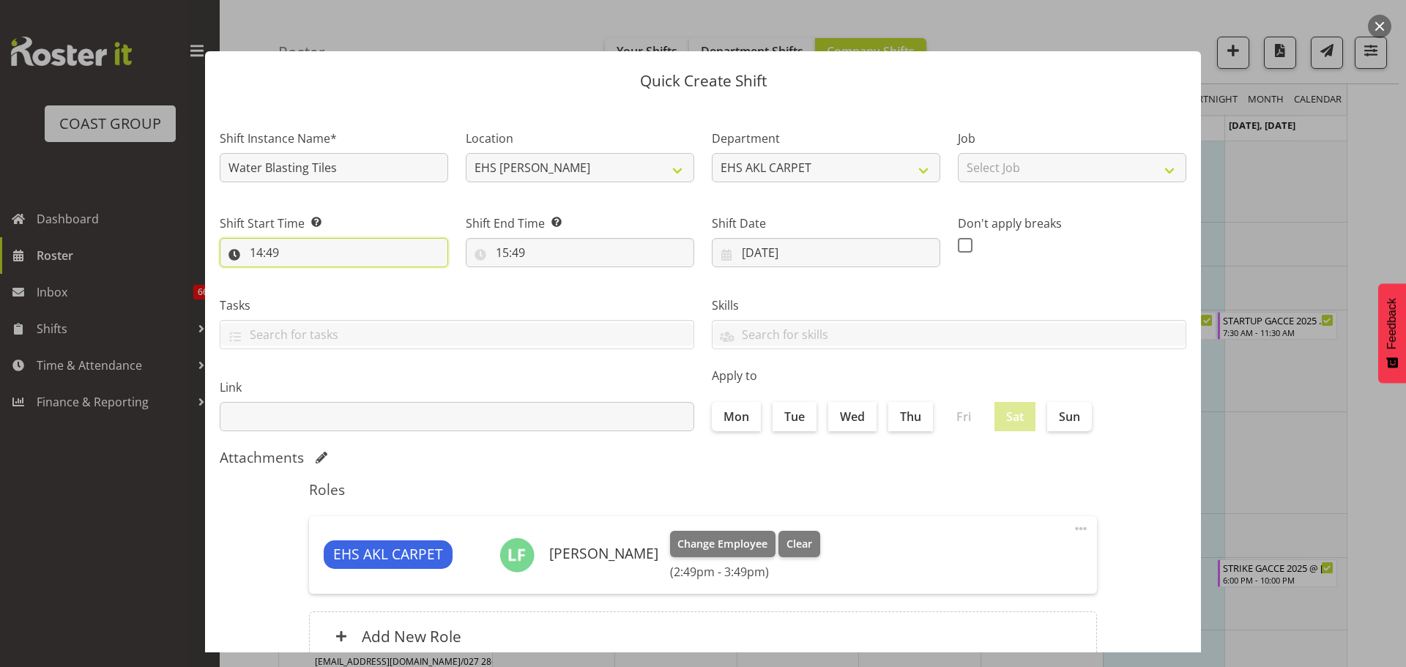
click at [264, 245] on input "14:49" at bounding box center [334, 252] width 228 height 29
click at [318, 284] on select "00 01 02 03 04 05 06 07 08 09 10 11 12 13 14 15 16 17 18 19 20 21 22 23" at bounding box center [319, 290] width 33 height 29
select select "5"
click at [303, 276] on select "00 01 02 03 04 05 06 07 08 09 10 11 12 13 14 15 16 17 18 19 20 21 22 23" at bounding box center [319, 290] width 33 height 29
type input "05:49"
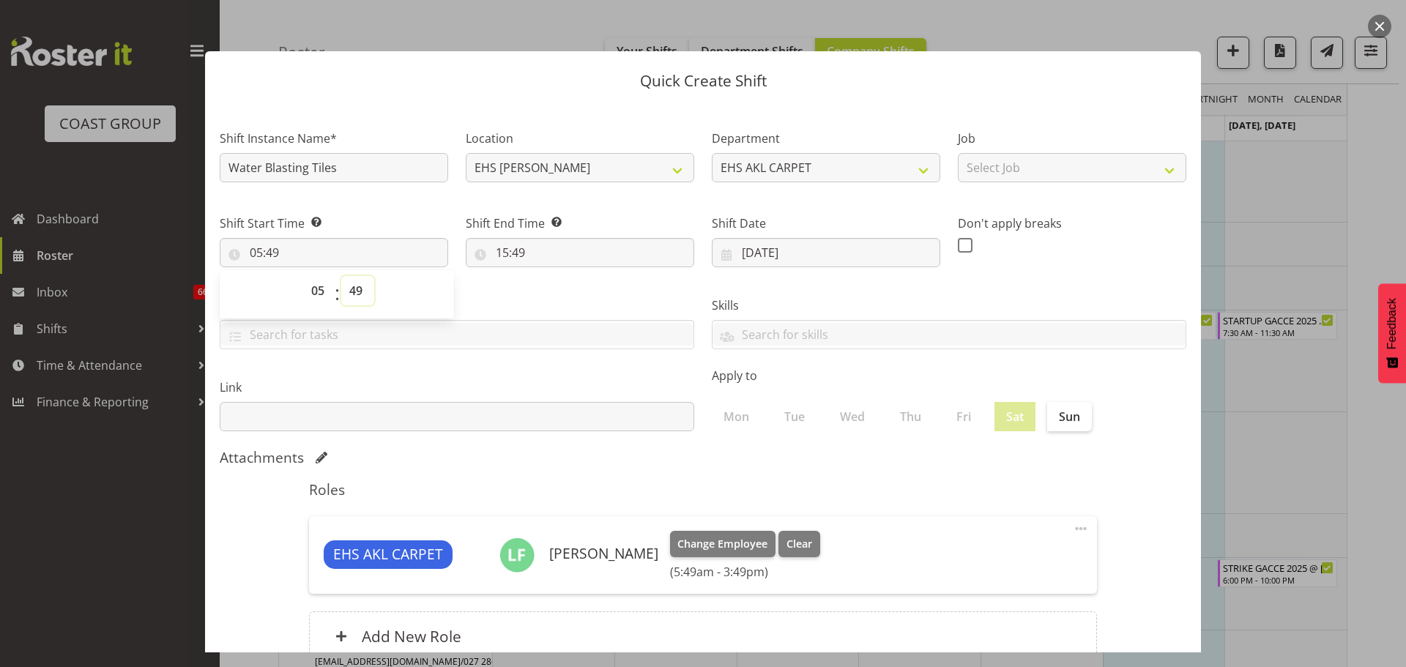
click at [348, 294] on select "00 01 02 03 04 05 06 07 08 09 10 11 12 13 14 15 16 17 18 19 20 21 22 23 24 25 2…" at bounding box center [357, 290] width 33 height 29
select select "30"
click at [1024, 157] on select "Select Job 1 Carlton Events 1 [PERSON_NAME][GEOGRAPHIC_DATA] 1 [PERSON_NAME][GE…" at bounding box center [1072, 167] width 228 height 29
type input "05:30"
select select "69"
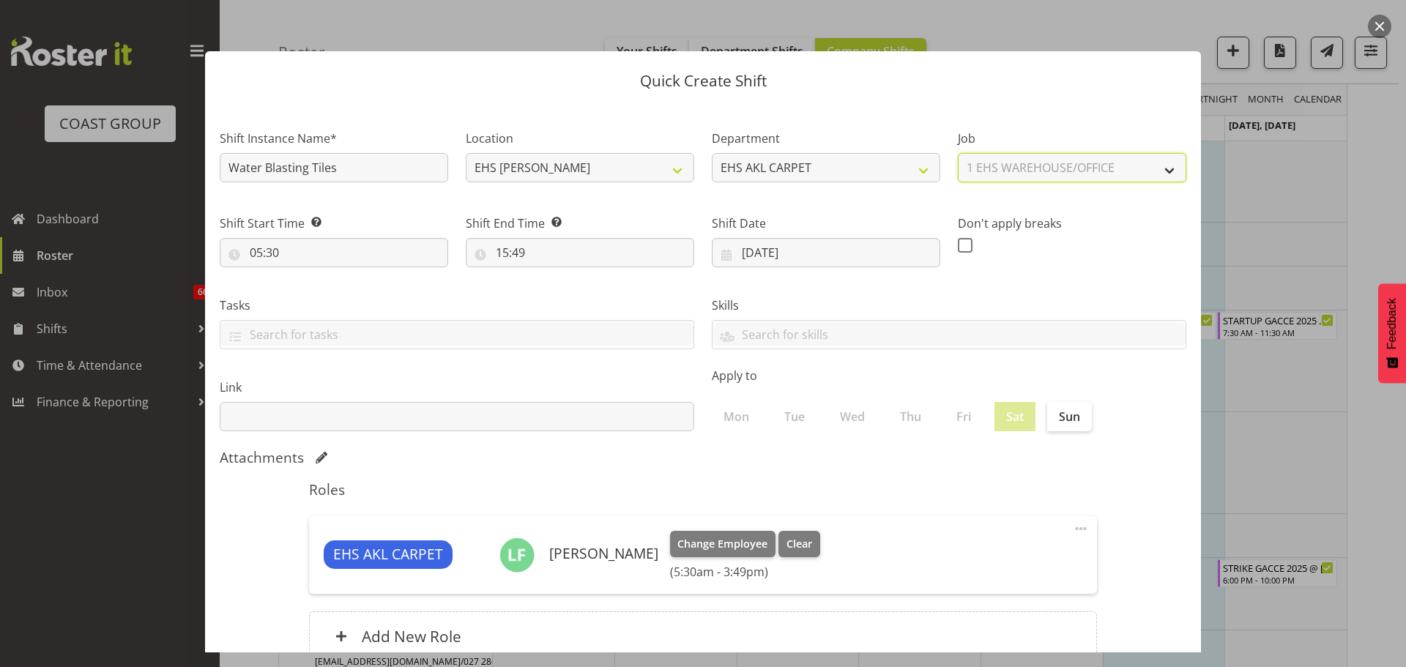
click at [958, 153] on select "Select Job 1 Carlton Events 1 [PERSON_NAME][GEOGRAPHIC_DATA] 1 [PERSON_NAME][GE…" at bounding box center [1072, 167] width 228 height 29
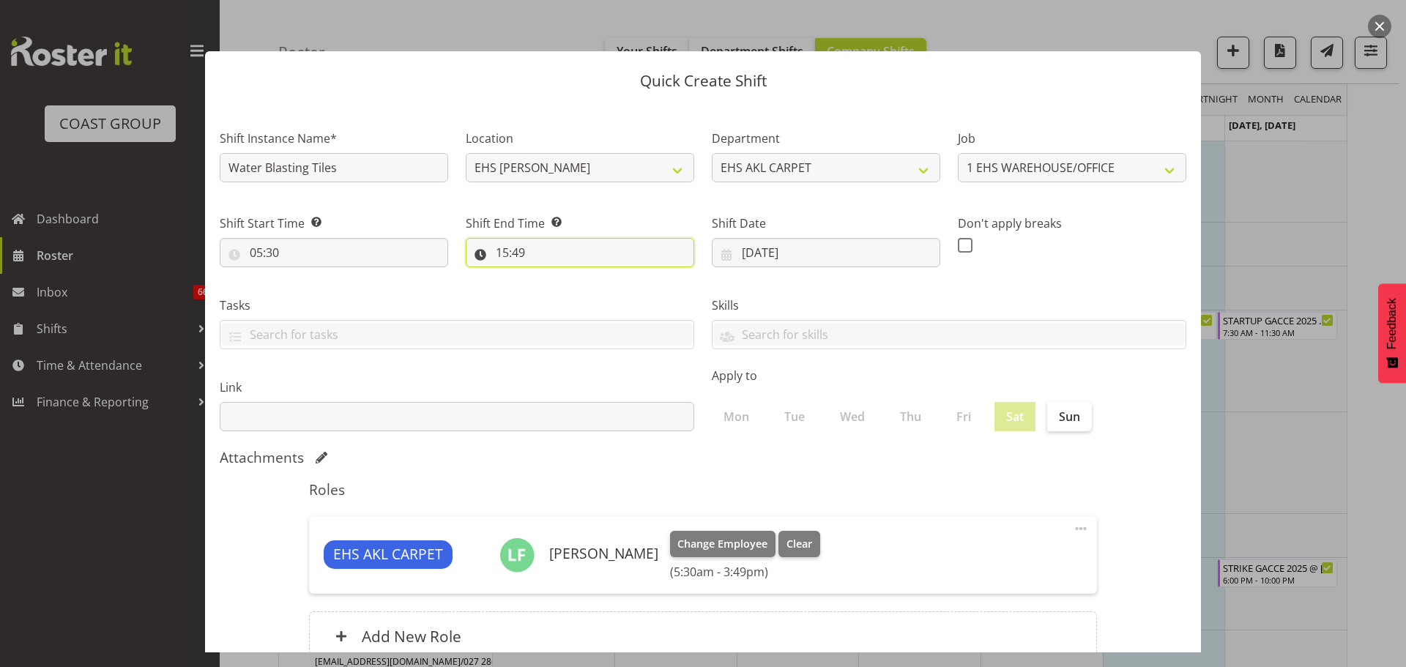
click at [496, 242] on input "15:49" at bounding box center [580, 252] width 228 height 29
click at [562, 295] on select "00 01 02 03 04 05 06 07 08 09 10 11 12 13 14 15 16 17 18 19 20 21 22 23" at bounding box center [565, 290] width 33 height 29
select select "11"
click at [549, 276] on select "00 01 02 03 04 05 06 07 08 09 10 11 12 13 14 15 16 17 18 19 20 21 22 23" at bounding box center [565, 290] width 33 height 29
type input "11:49"
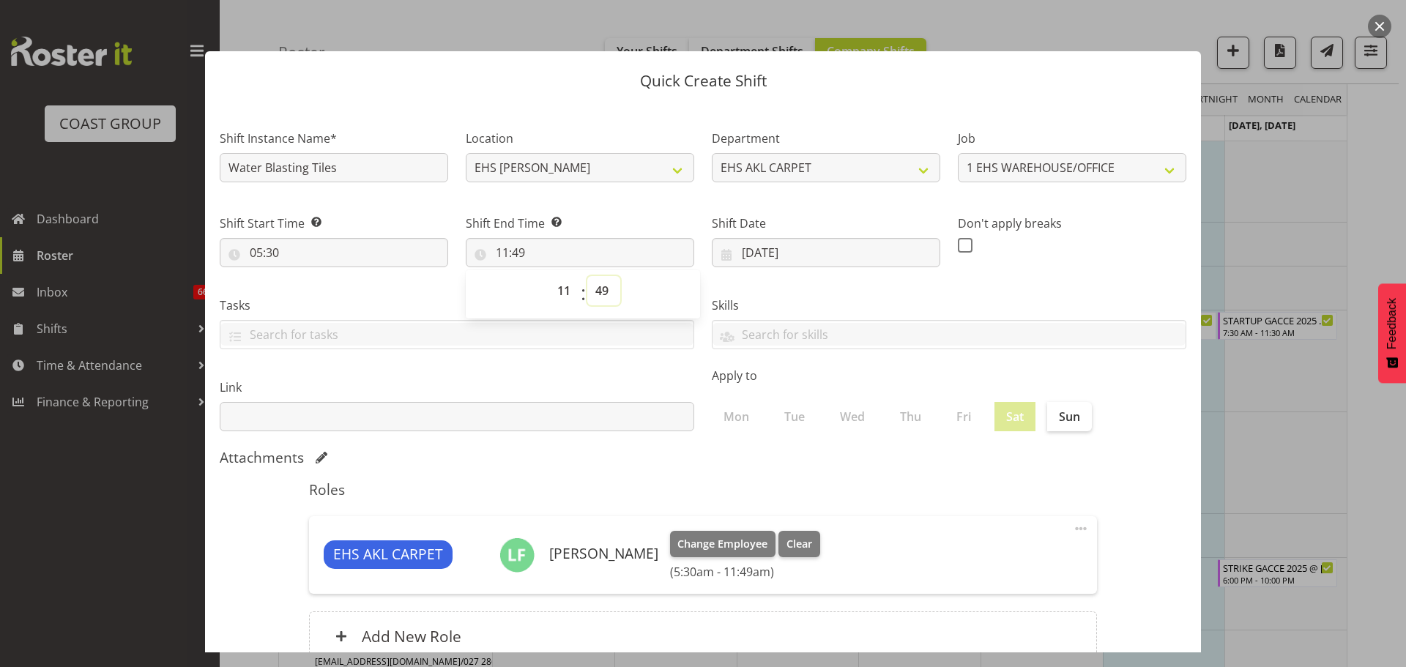
click at [605, 289] on select "00 01 02 03 04 05 06 07 08 09 10 11 12 13 14 15 16 17 18 19 20 21 22 23 24 25 2…" at bounding box center [603, 290] width 33 height 29
select select "30"
type input "11:30"
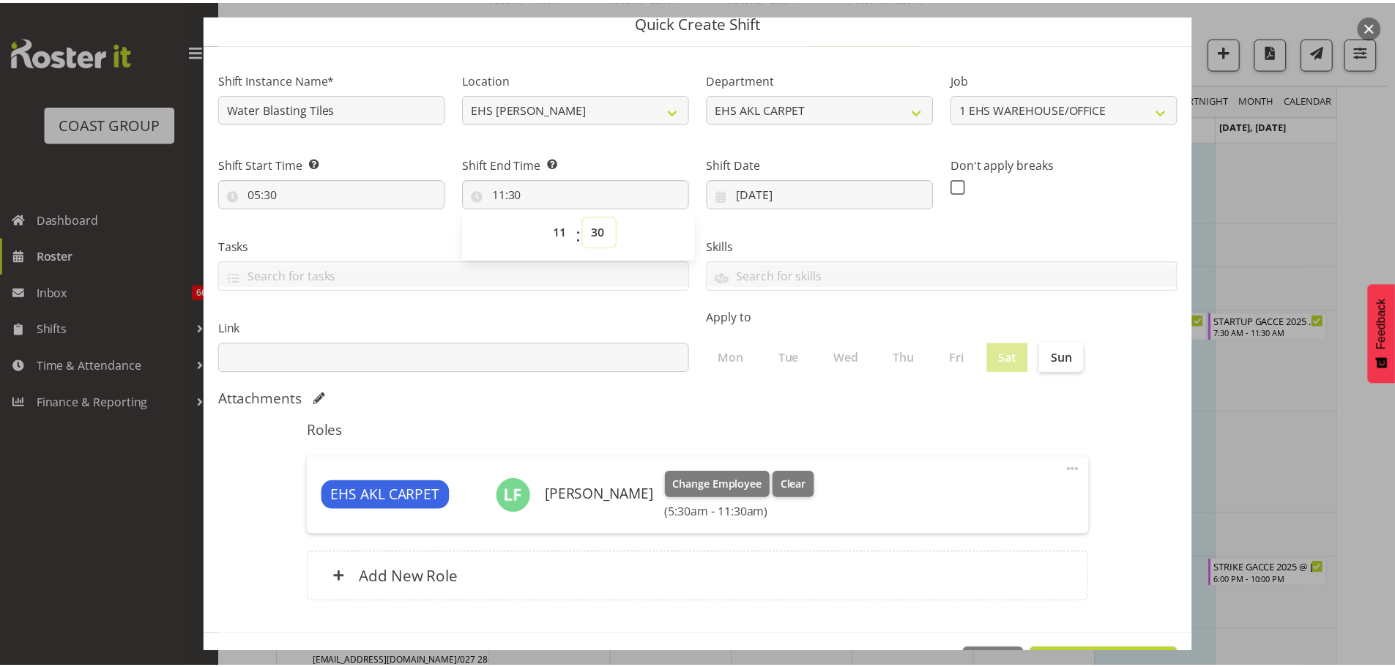
scroll to position [73, 0]
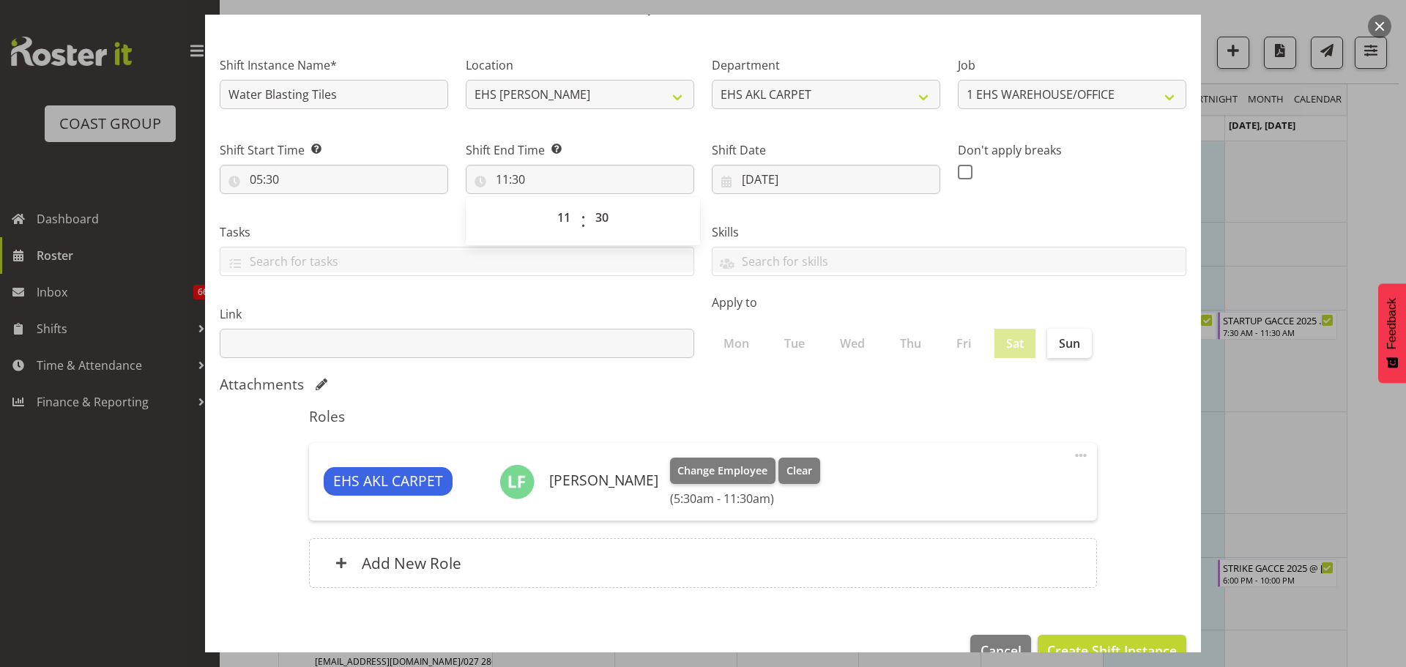
click at [1100, 531] on section "Shift Instance Name* Water Blasting Tiles Location EHS [PERSON_NAME] Department…" at bounding box center [703, 325] width 996 height 590
click at [534, 572] on div "Add New Role" at bounding box center [703, 563] width 788 height 50
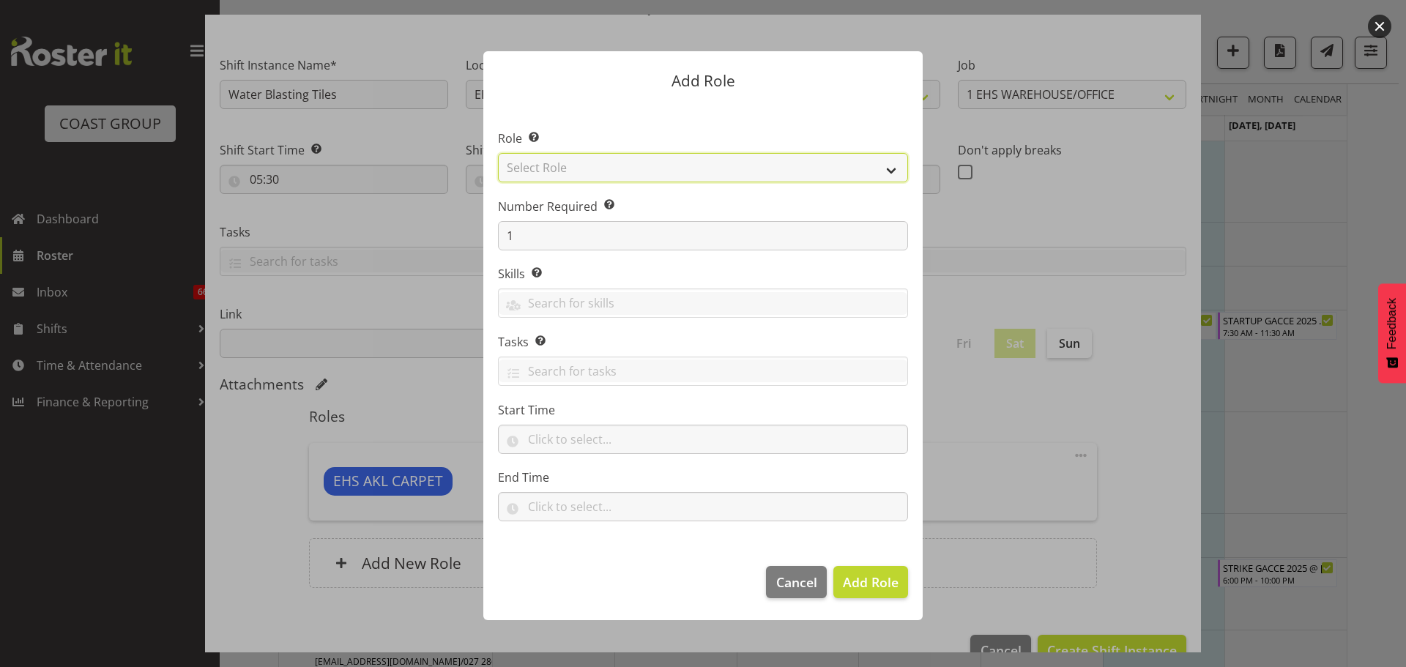
click at [596, 172] on select "Select Role ACCOUNT MANAGER ACCOUNT MANAGER DW ACCOUNTS [PERSON_NAME] VEHICLES …" at bounding box center [703, 167] width 410 height 29
select select "190"
click at [498, 153] on select "Select Role ACCOUNT MANAGER ACCOUNT MANAGER DW ACCOUNTS [PERSON_NAME] VEHICLES …" at bounding box center [703, 167] width 410 height 29
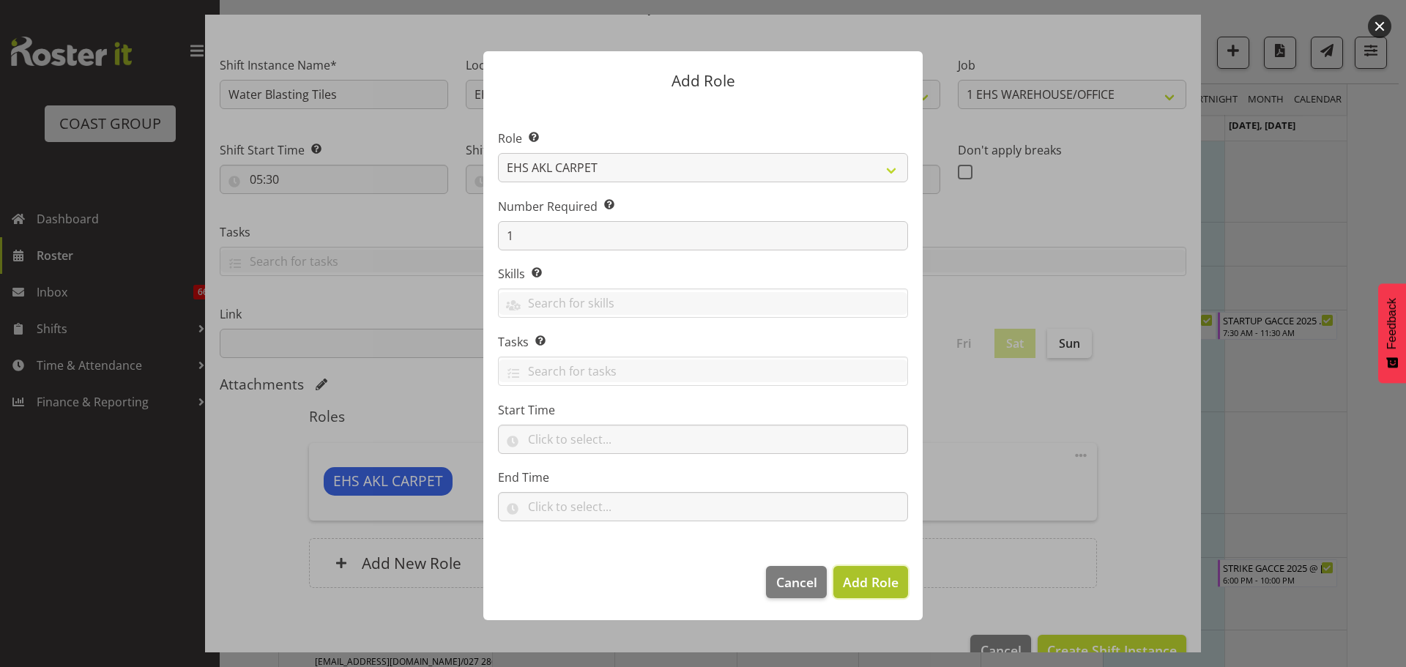
click at [870, 576] on span "Add Role" at bounding box center [871, 582] width 56 height 18
type input "05:30"
type input "11:30"
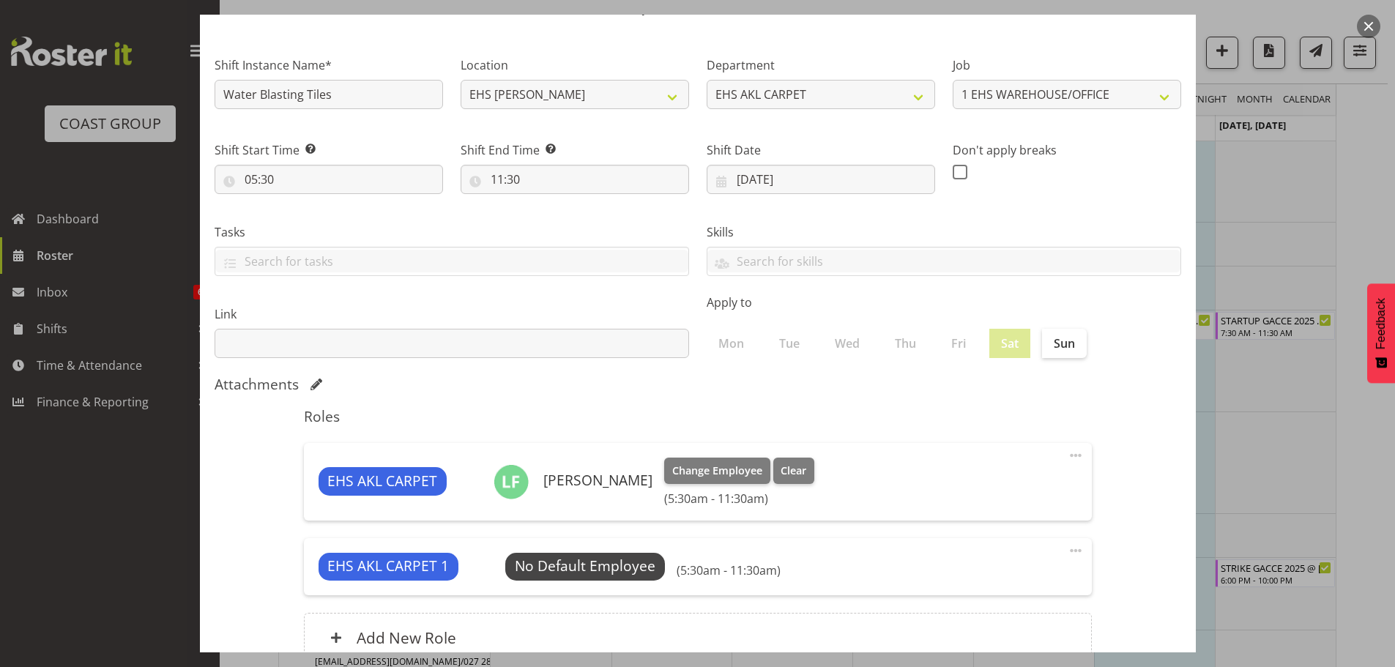
click at [1067, 548] on span at bounding box center [1076, 551] width 18 height 18
click at [1023, 578] on link "Edit" at bounding box center [1014, 583] width 141 height 26
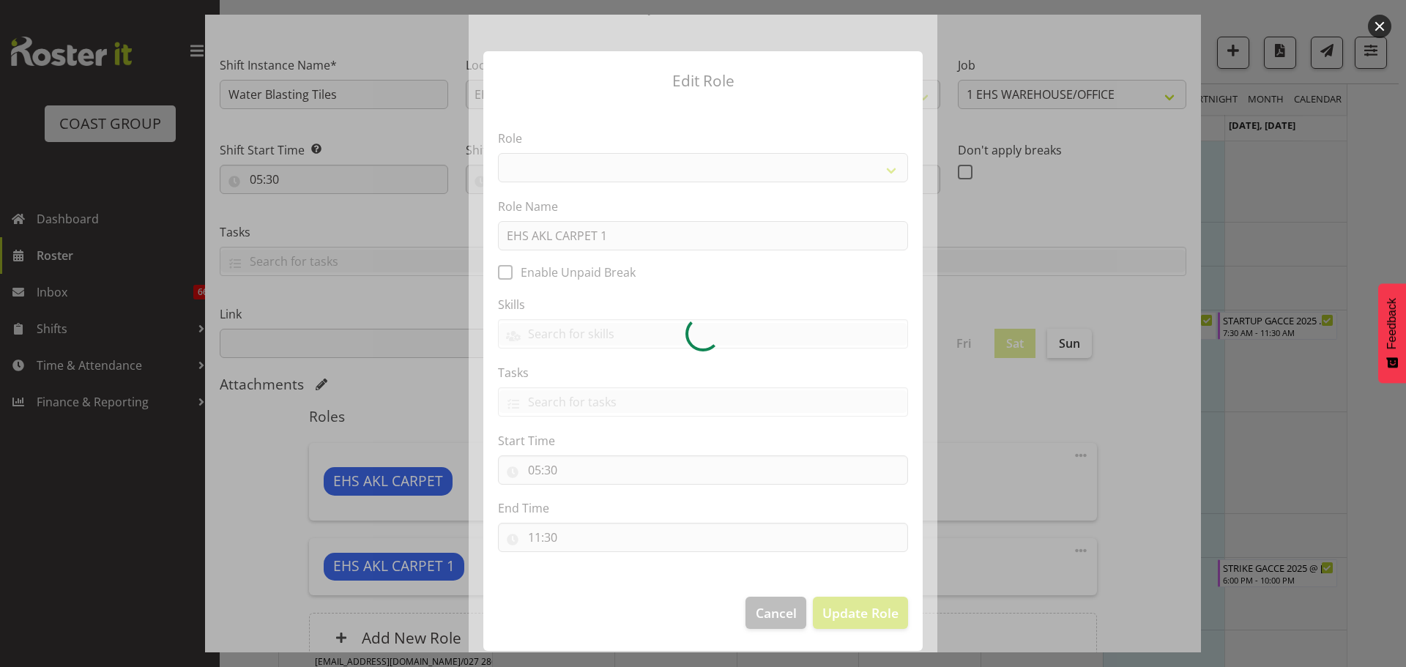
select select "190"
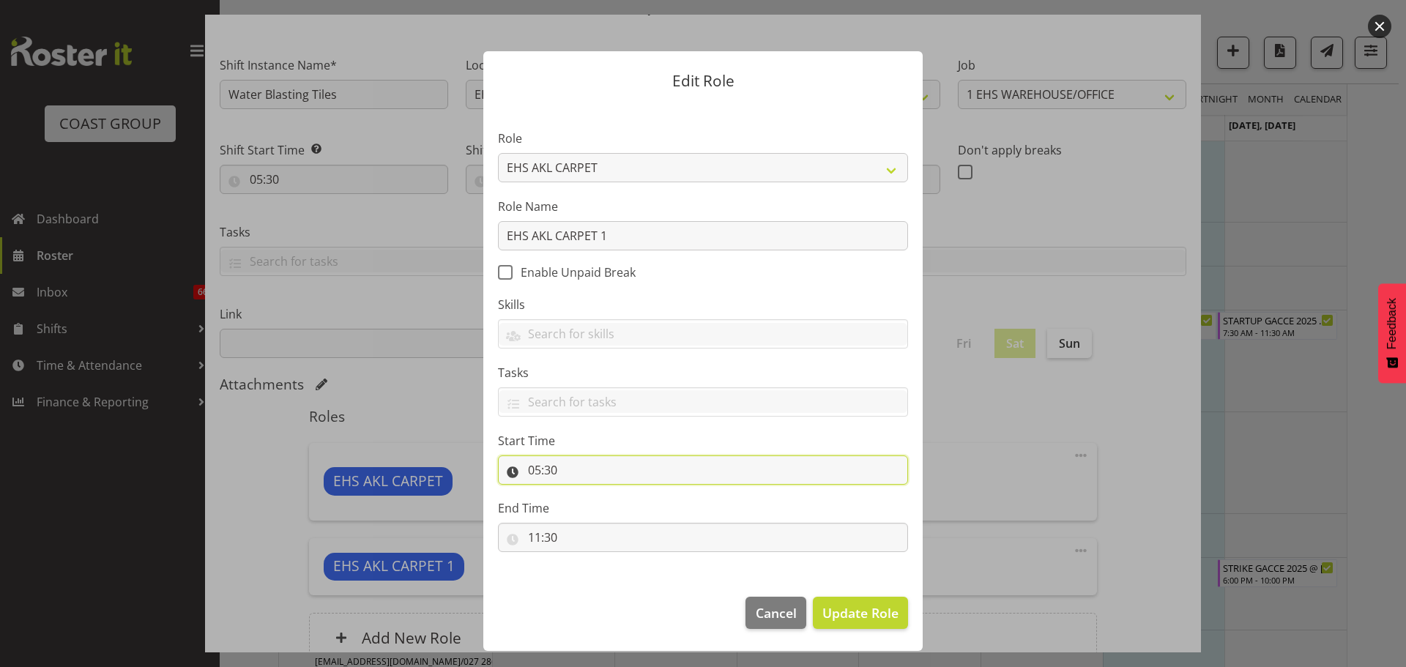
click at [548, 469] on input "05:30" at bounding box center [703, 469] width 410 height 29
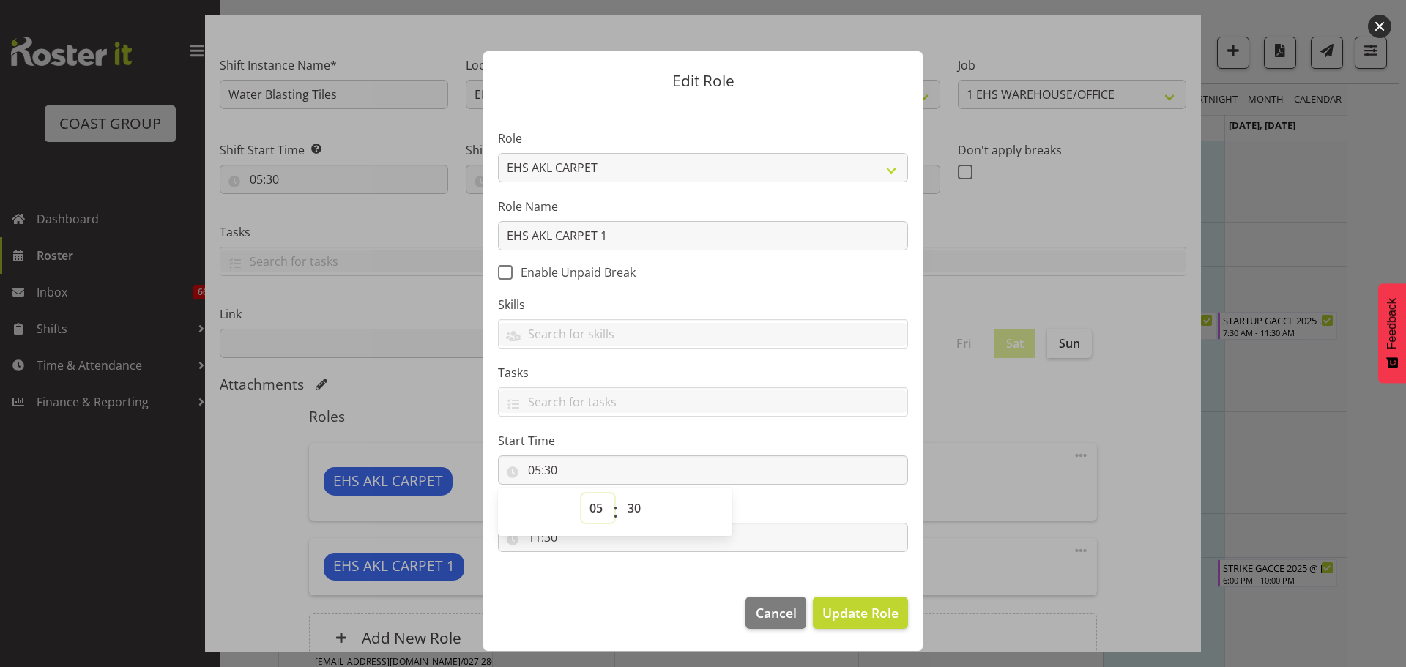
click at [600, 505] on select "00 01 02 03 04 05 06 07 08 09 10 11 12 13 14 15 16 17 18 19 20 21 22 23" at bounding box center [597, 507] width 33 height 29
select select "7"
click at [581, 493] on select "00 01 02 03 04 05 06 07 08 09 10 11 12 13 14 15 16 17 18 19 20 21 22 23" at bounding box center [597, 507] width 33 height 29
type input "07:30"
click at [625, 501] on select "00 01 02 03 04 05 06 07 08 09 10 11 12 13 14 15 16 17 18 19 20 21 22 23 24 25 2…" at bounding box center [635, 507] width 33 height 29
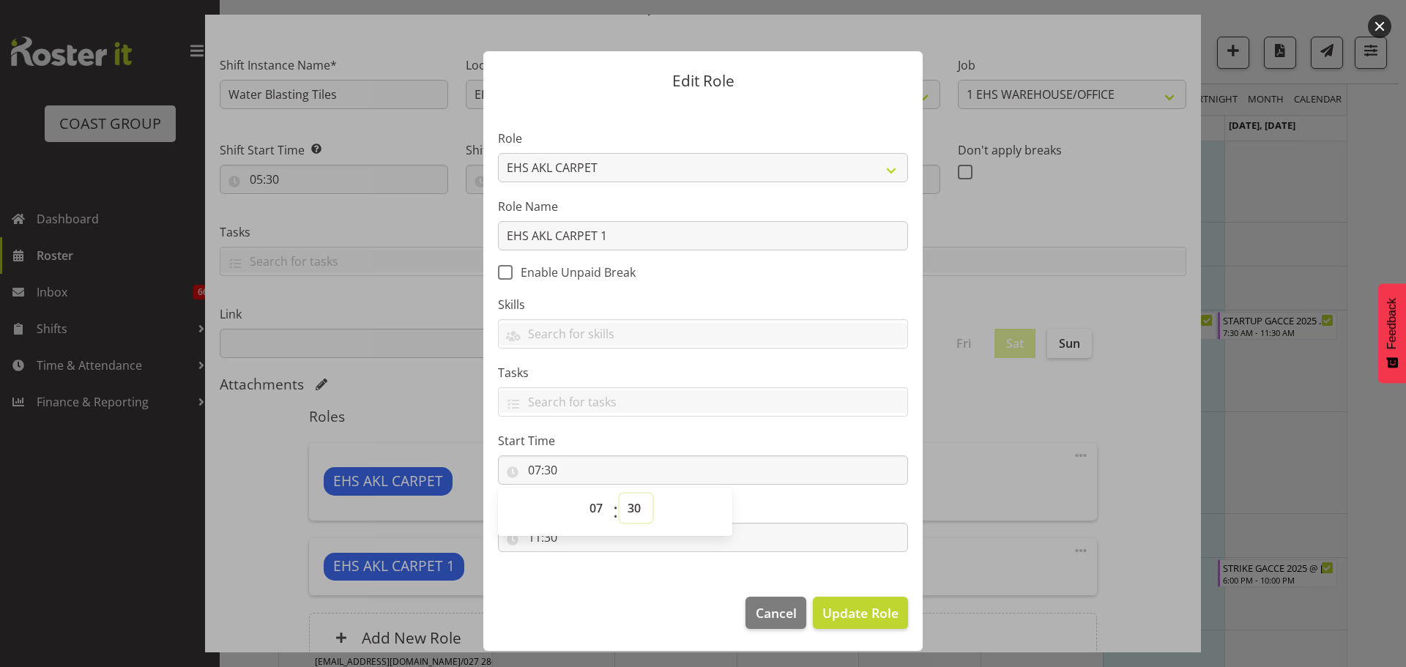
select select "0"
type input "07:00"
click at [632, 575] on section "Role ACCOUNT MANAGER ACCOUNT MANAGER DW ACCOUNTS [PERSON_NAME] VEHICLES AKL [PE…" at bounding box center [702, 342] width 439 height 479
click at [548, 537] on input "11:30" at bounding box center [703, 537] width 410 height 29
click at [631, 576] on select "00 01 02 03 04 05 06 07 08 09 10 11 12 13 14 15 16 17 18 19 20 21 22 23 24 25 2…" at bounding box center [635, 575] width 33 height 29
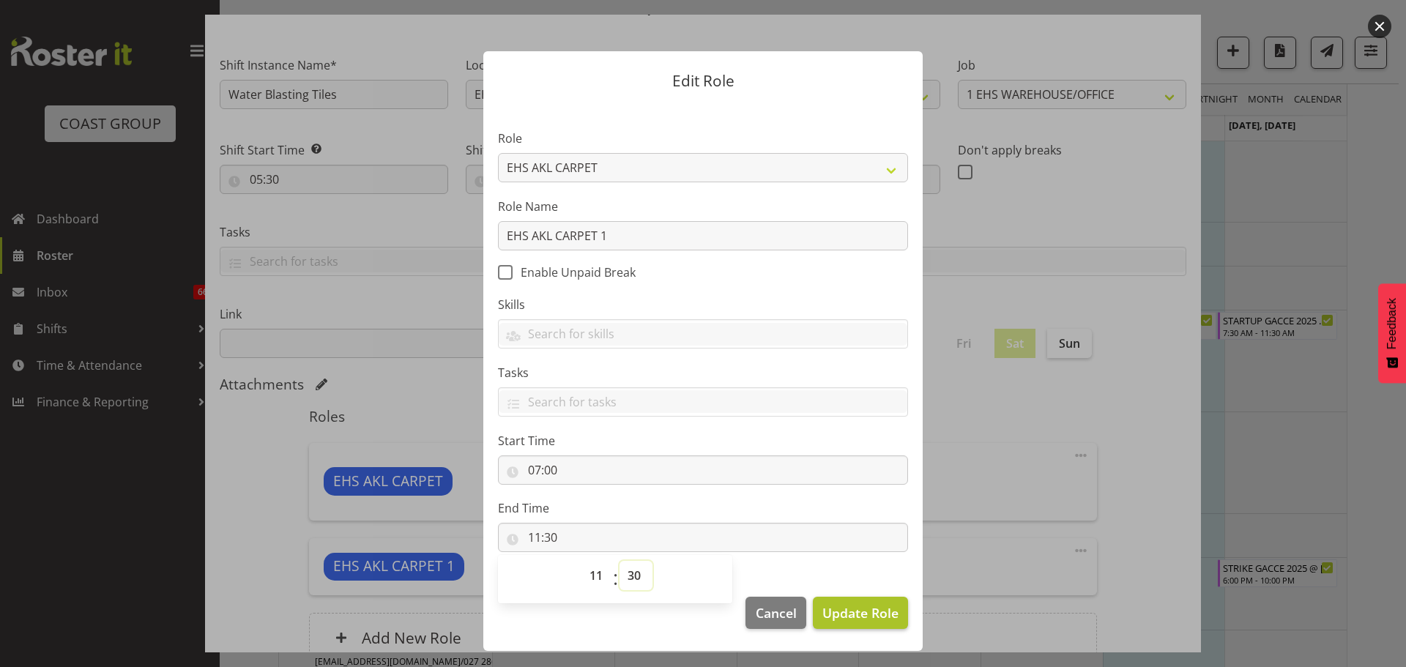
select select "0"
type input "11:00"
click at [836, 609] on span "Update Role" at bounding box center [860, 612] width 76 height 19
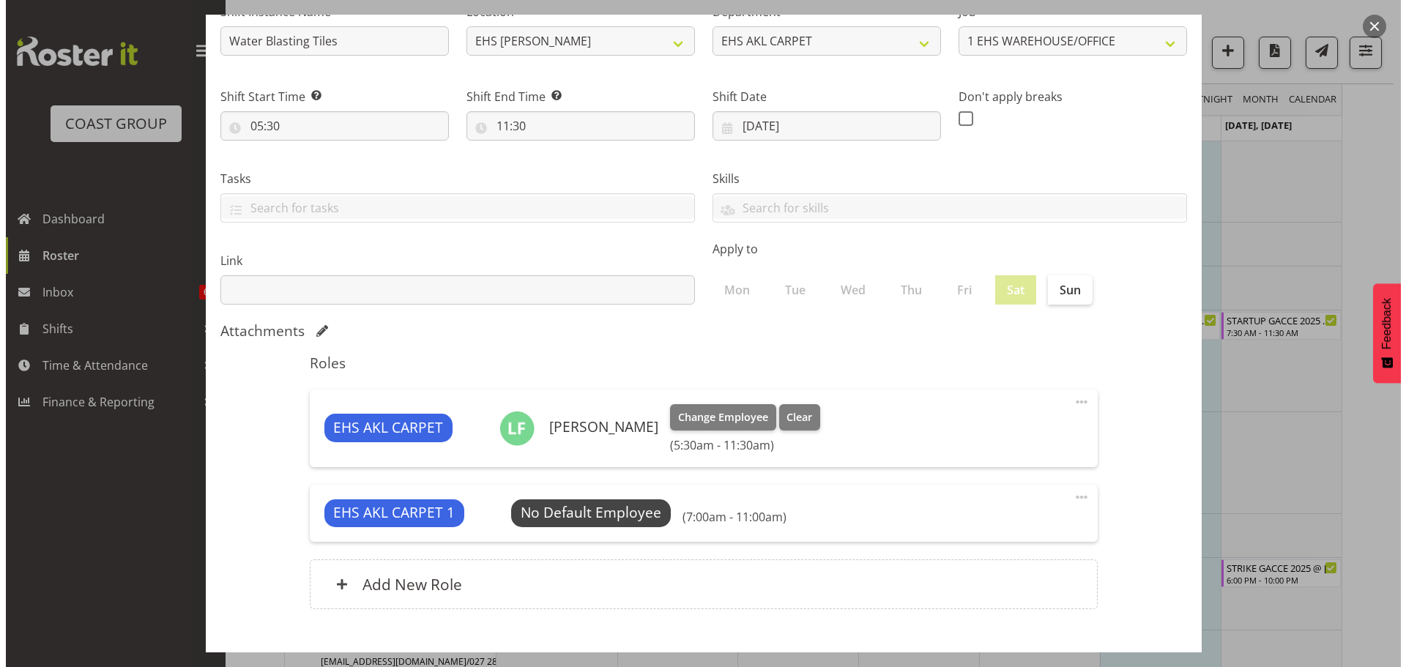
scroll to position [146, 0]
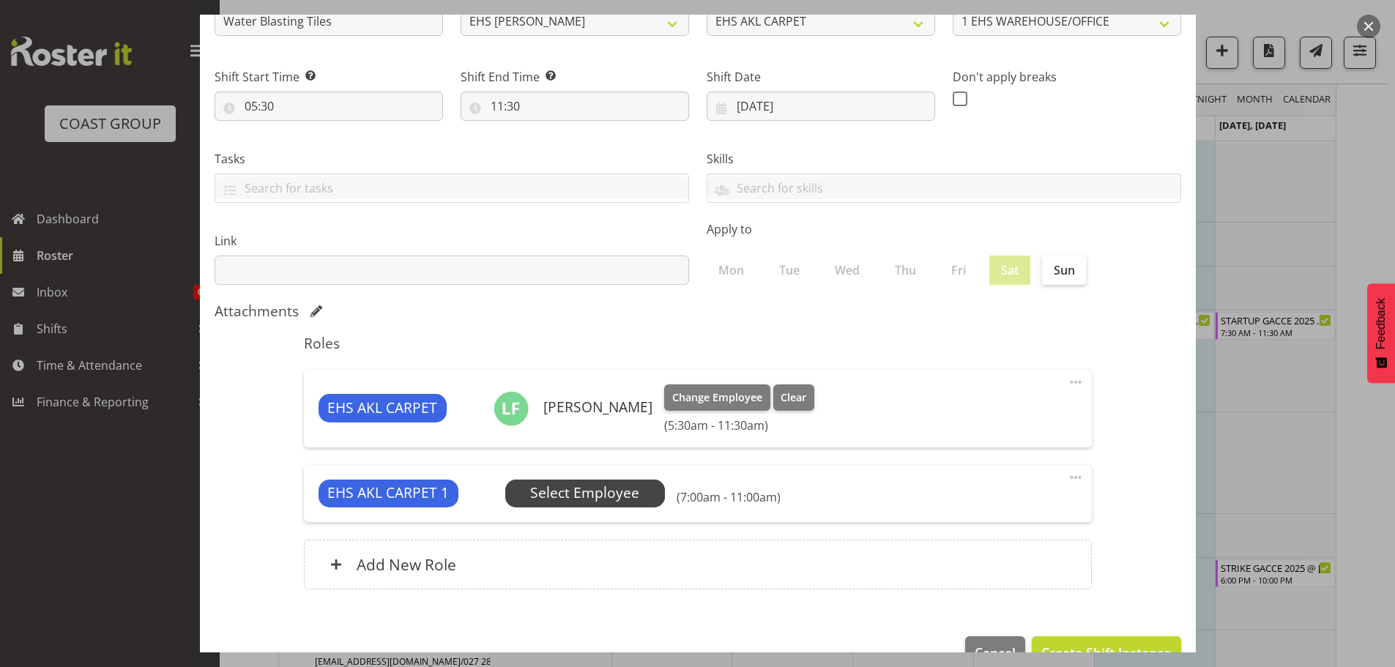
click at [546, 484] on span "Select Employee" at bounding box center [584, 492] width 109 height 21
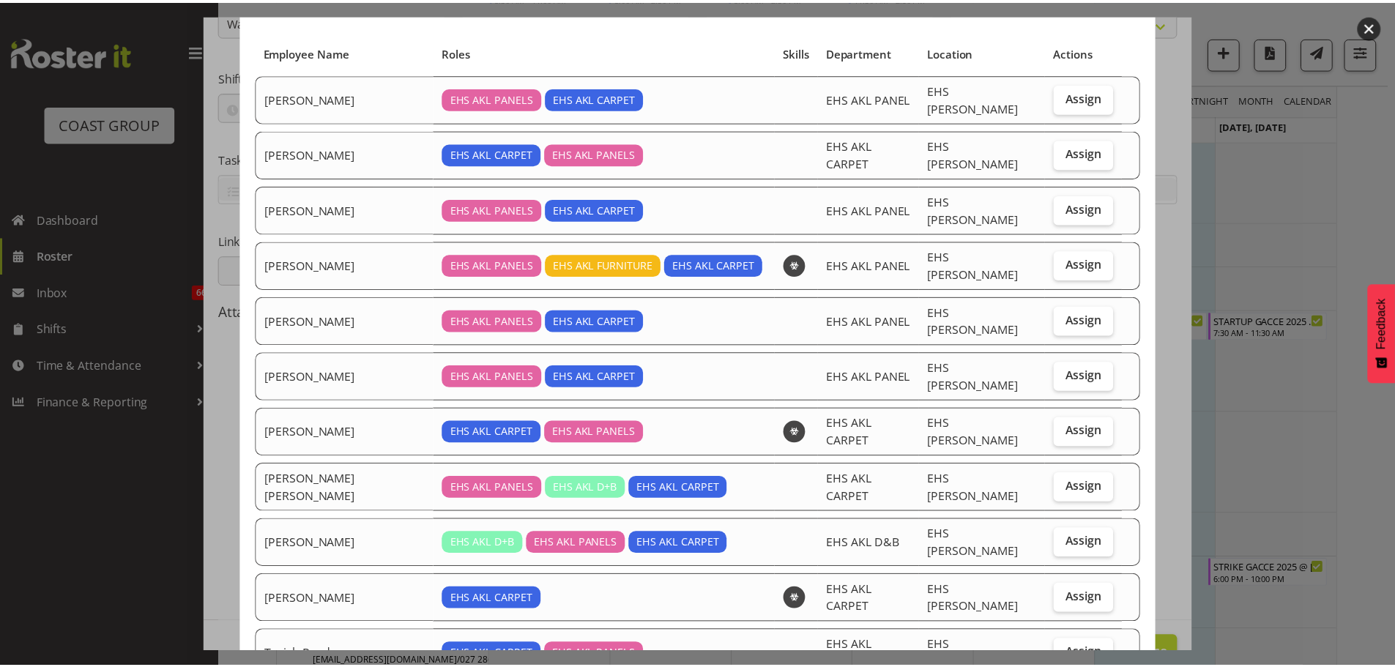
scroll to position [220, 0]
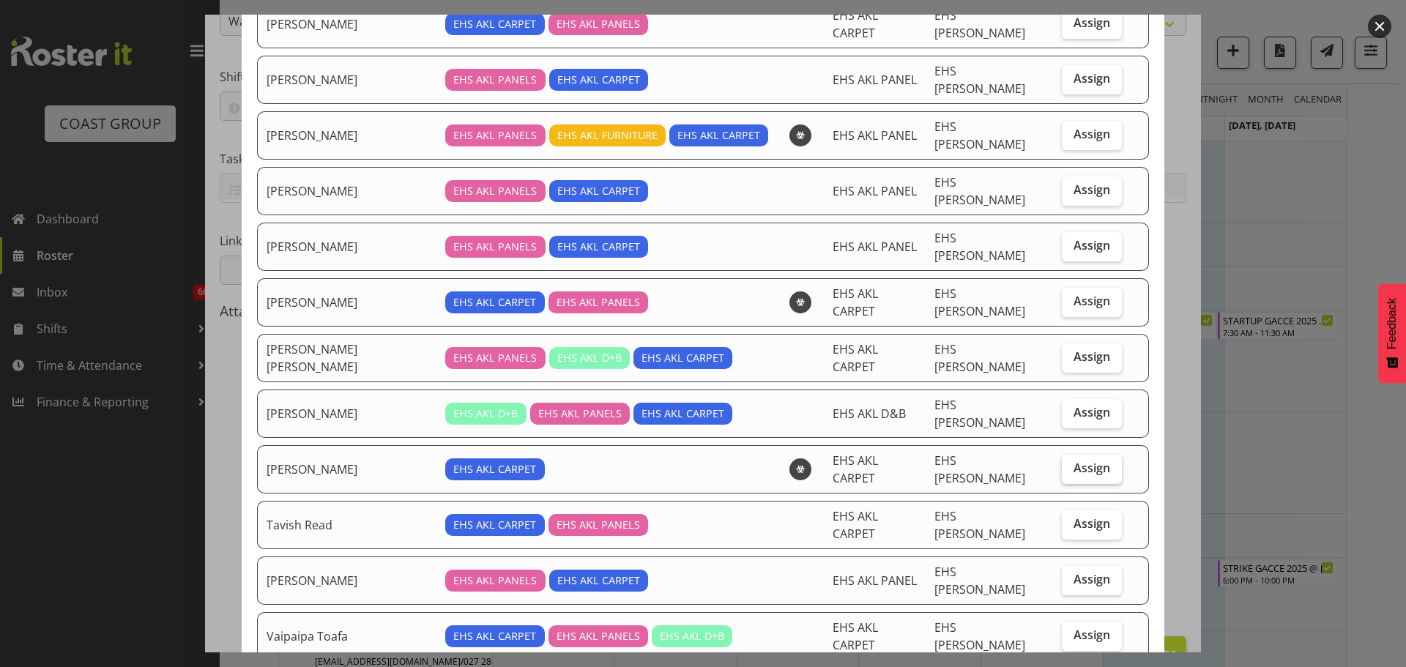
click at [1083, 455] on label "Assign" at bounding box center [1091, 469] width 60 height 29
click at [1071, 463] on input "Assign" at bounding box center [1066, 468] width 10 height 10
checkbox input "true"
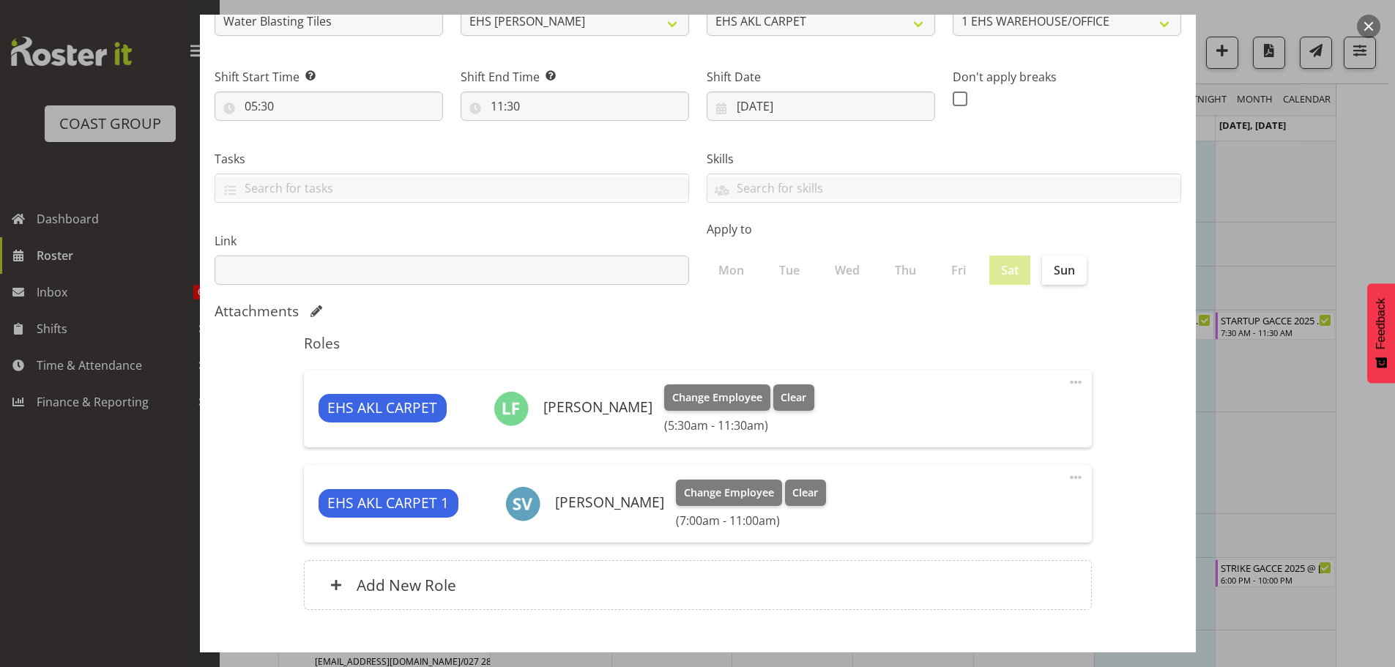
scroll to position [205, 0]
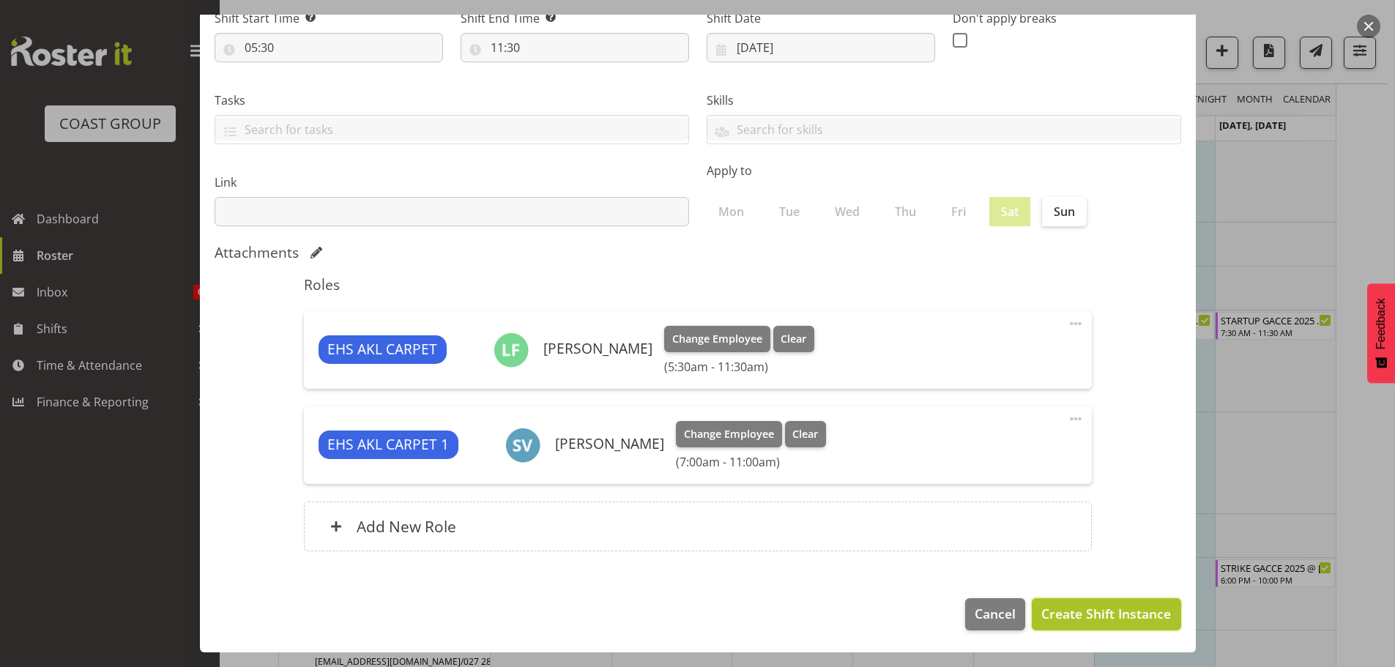
click at [1102, 616] on span "Create Shift Instance" at bounding box center [1106, 613] width 130 height 19
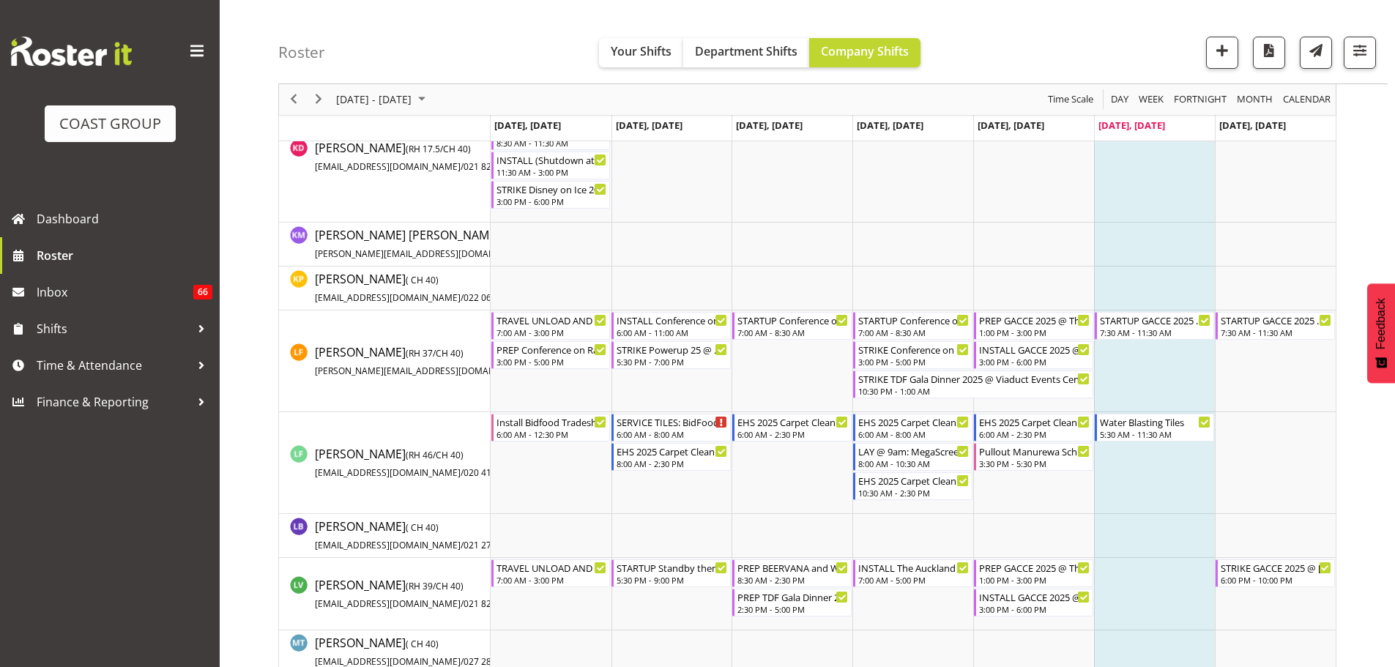
scroll to position [4712, 0]
